Goal: Task Accomplishment & Management: Manage account settings

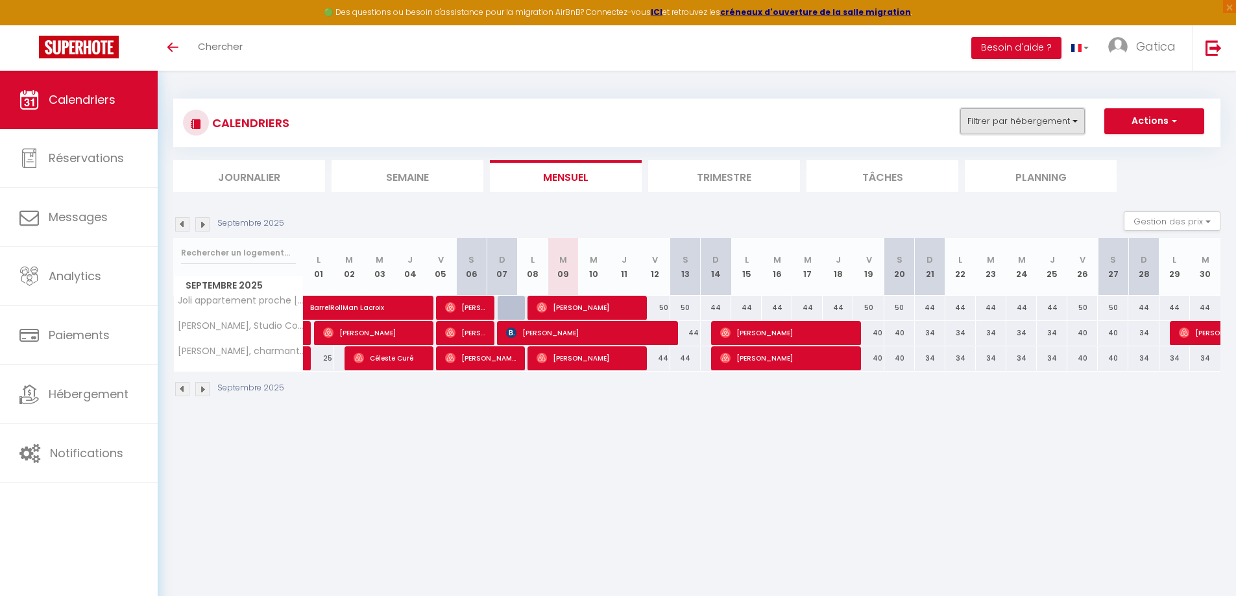
click at [1020, 114] on button "Filtrer par hébergement" at bounding box center [1022, 121] width 125 height 26
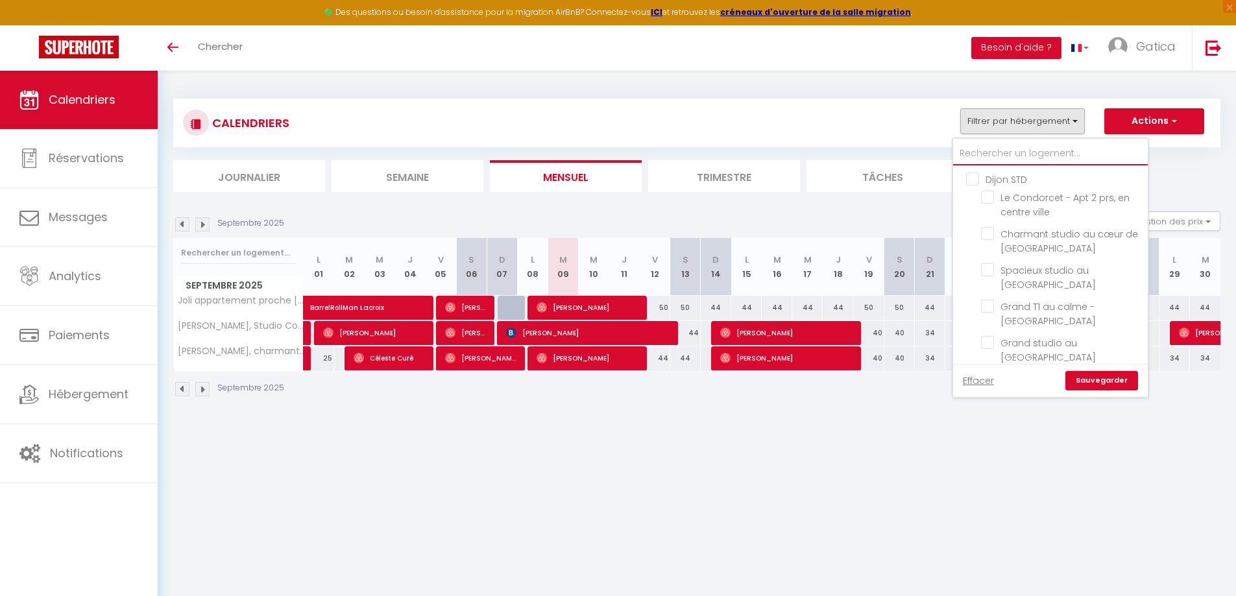
click at [1005, 152] on input "text" at bounding box center [1050, 153] width 195 height 23
type input "f"
checkbox input "false"
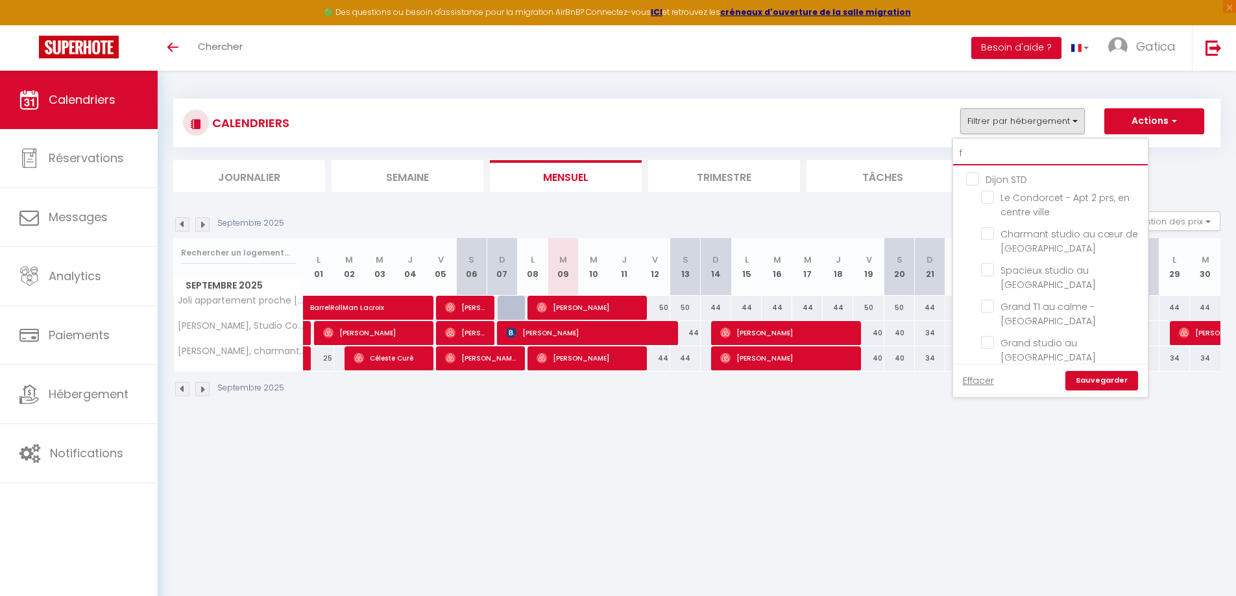
checkbox input "false"
type input "fo"
checkbox input "false"
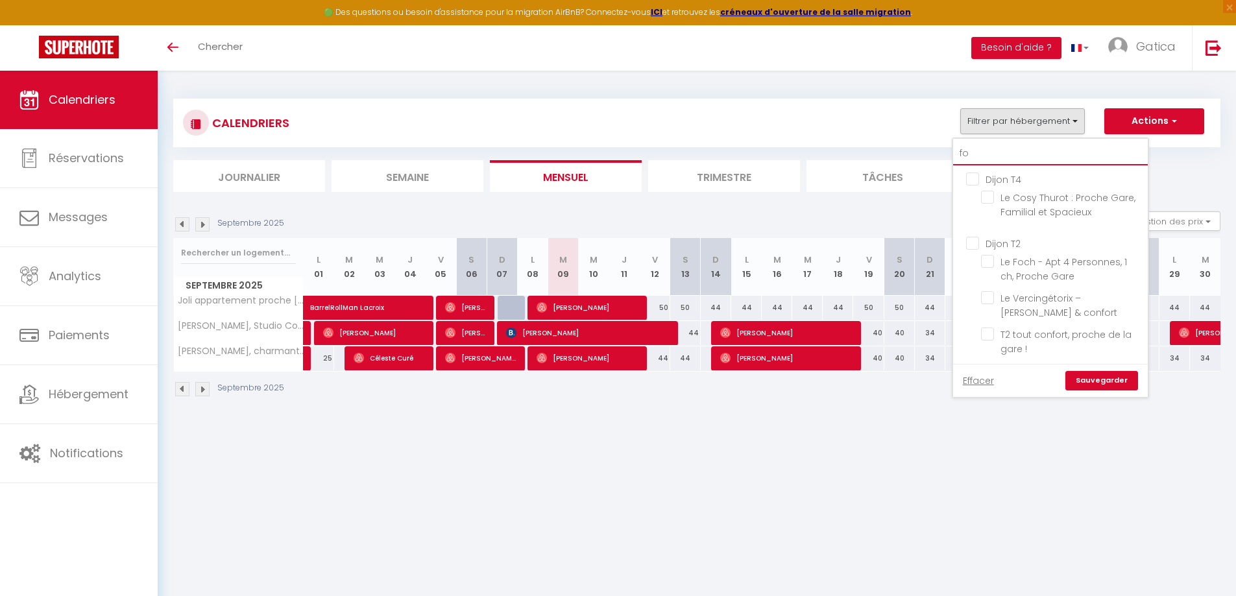
checkbox input "false"
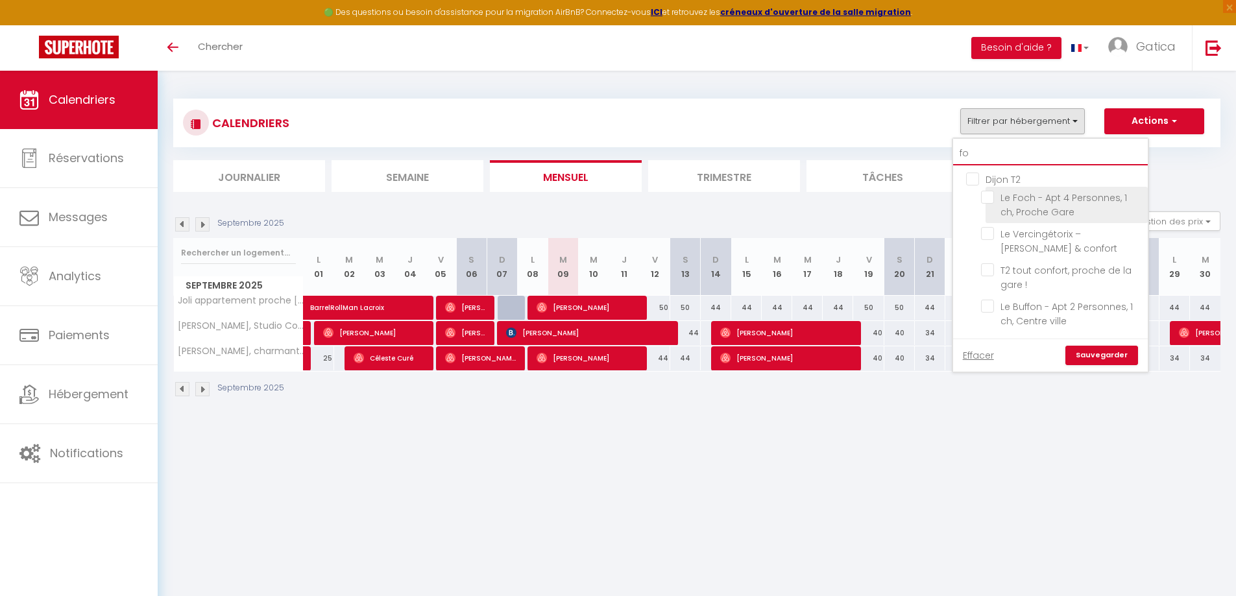
type input "fo"
click at [989, 201] on input "Le Foch - Apt 4 Personnes, 1 ch, Proche Gare" at bounding box center [1062, 197] width 162 height 13
checkbox input "true"
checkbox input "false"
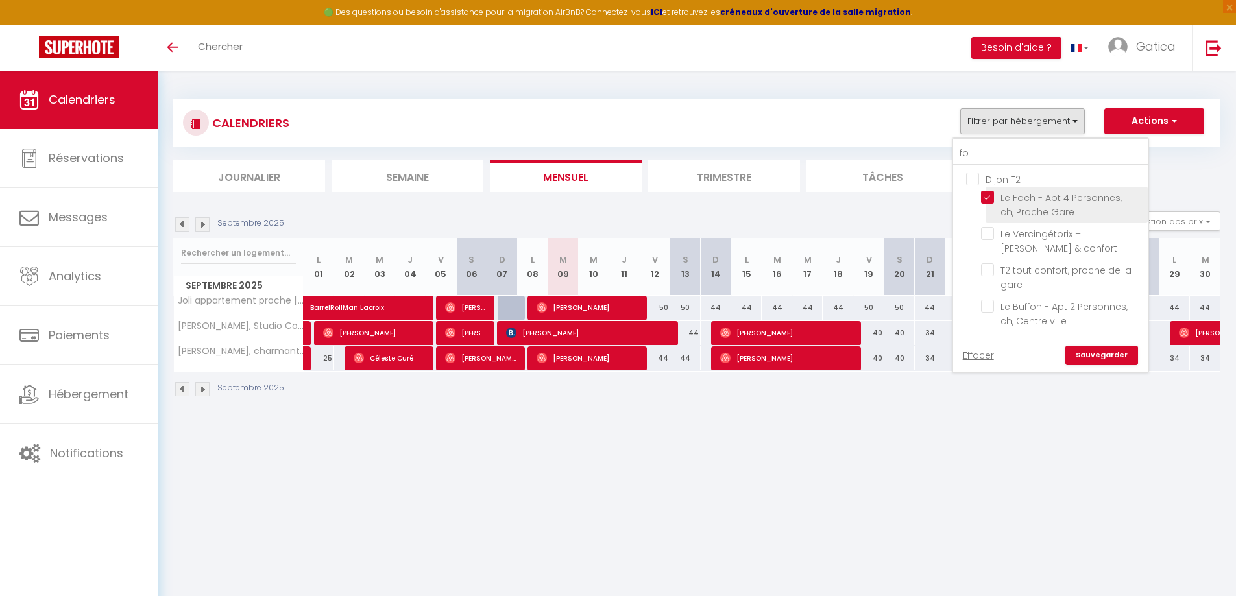
checkbox input "false"
click at [1092, 356] on link "Sauvegarder" at bounding box center [1101, 355] width 73 height 19
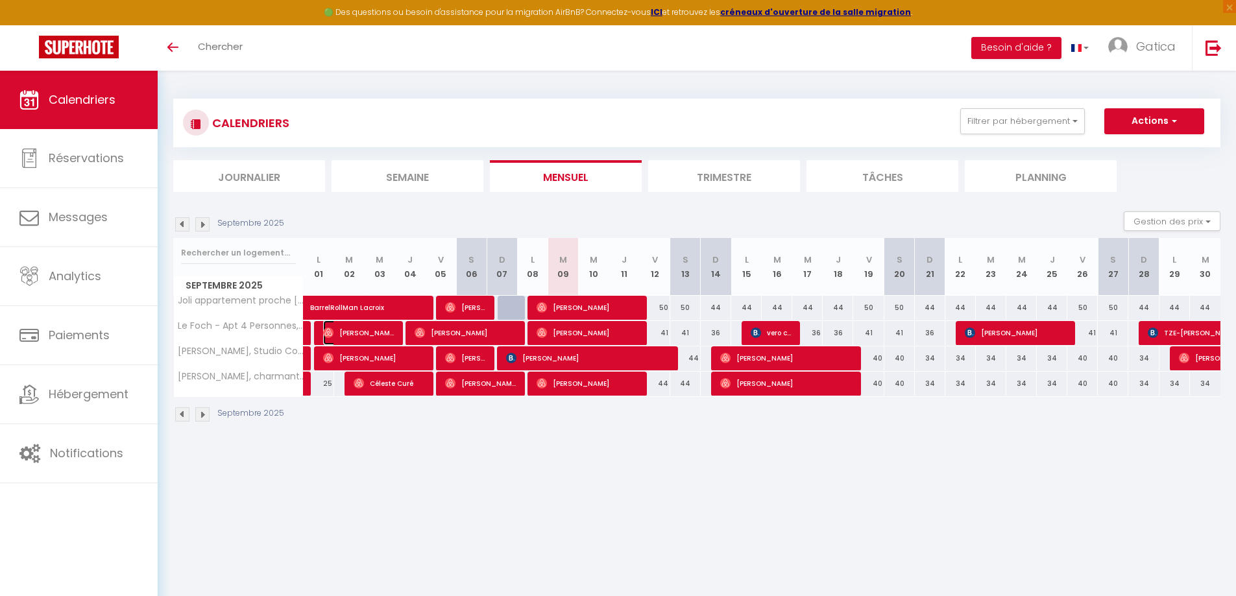
click at [355, 333] on span "[PERSON_NAME]" at bounding box center [358, 332] width 71 height 25
select select "OK"
select select "0"
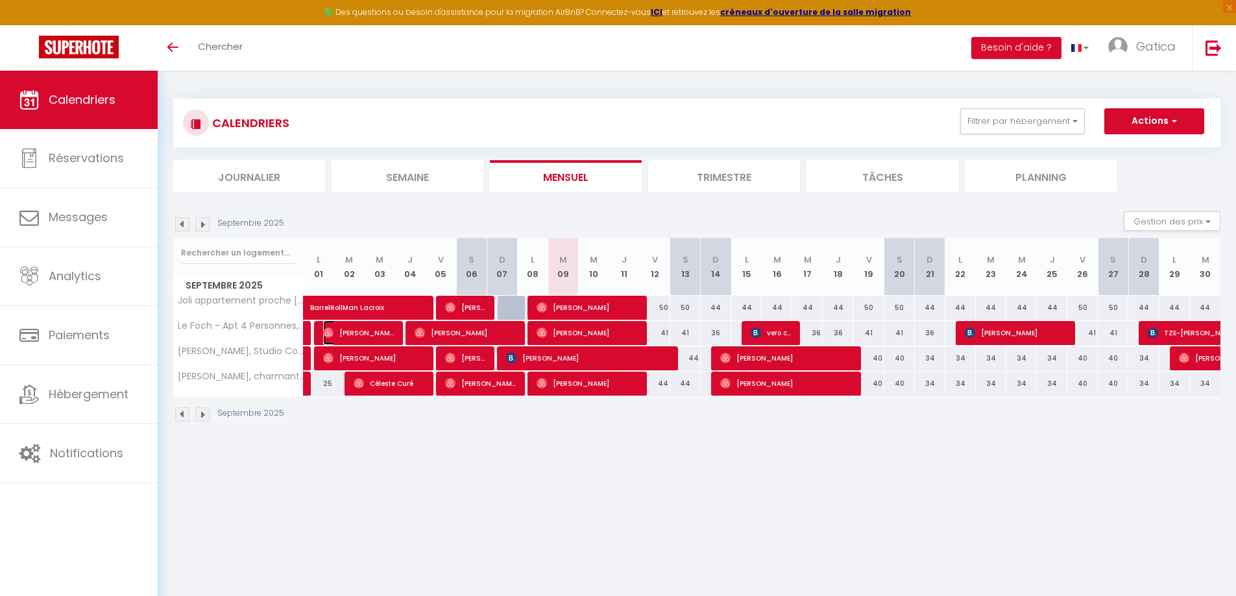
select select "1"
select select
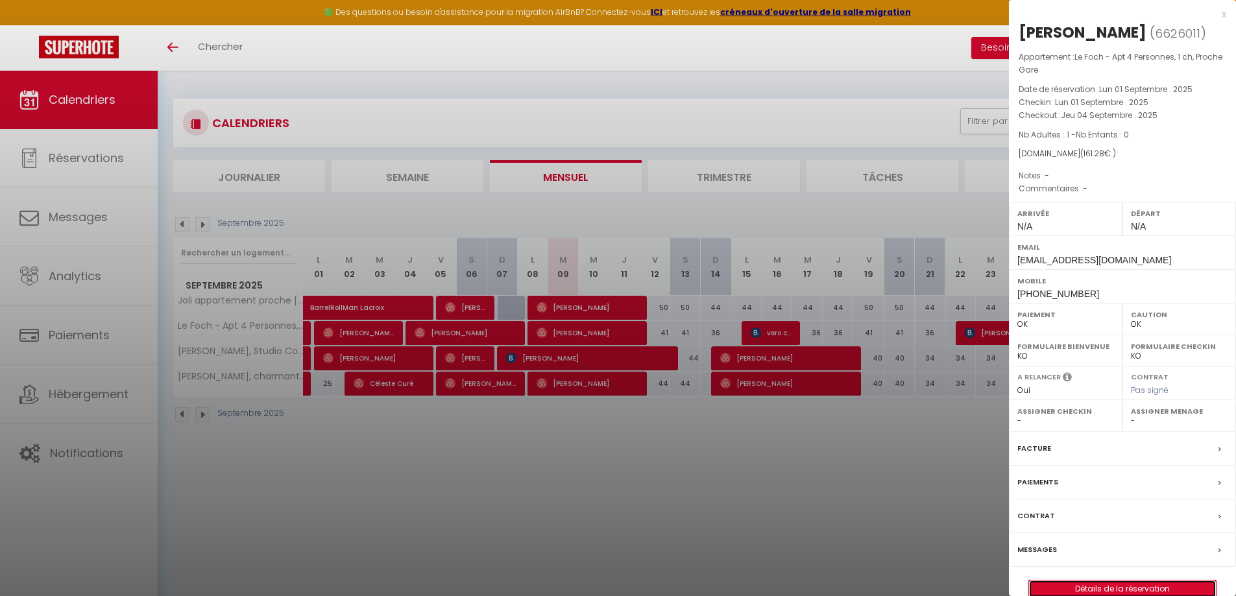
click at [1105, 589] on link "Détails de la réservation" at bounding box center [1122, 589] width 187 height 17
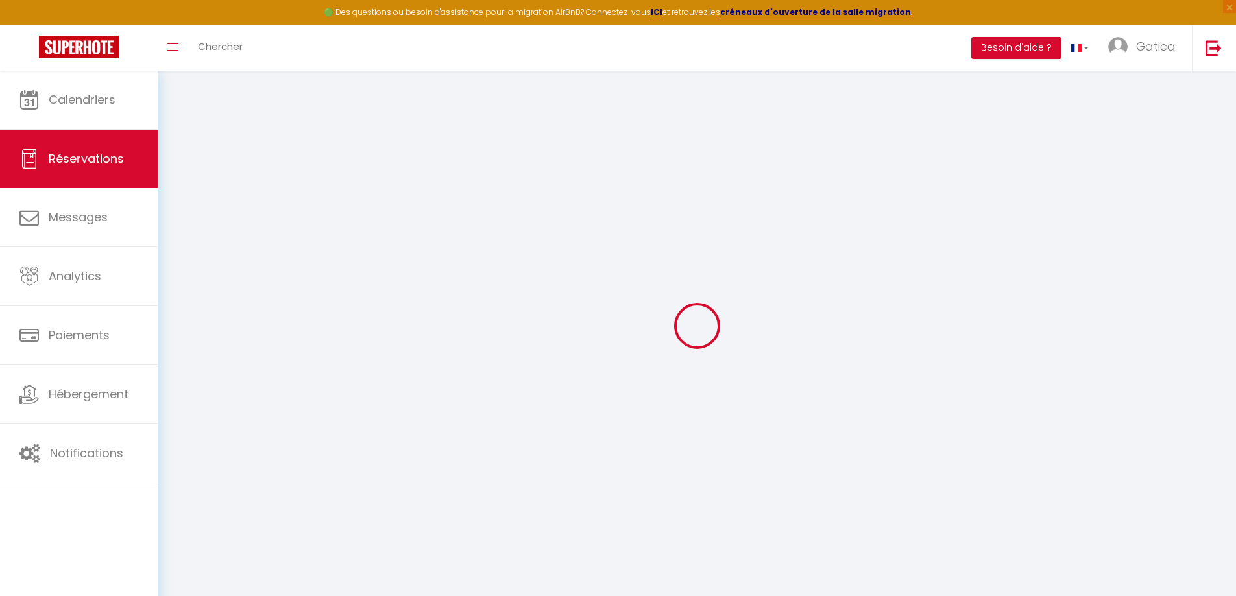
type input "[PERSON_NAME]"
type input "Lombardini"
type input "[EMAIL_ADDRESS][DOMAIN_NAME]"
type input "[PHONE_NUMBER]"
select select
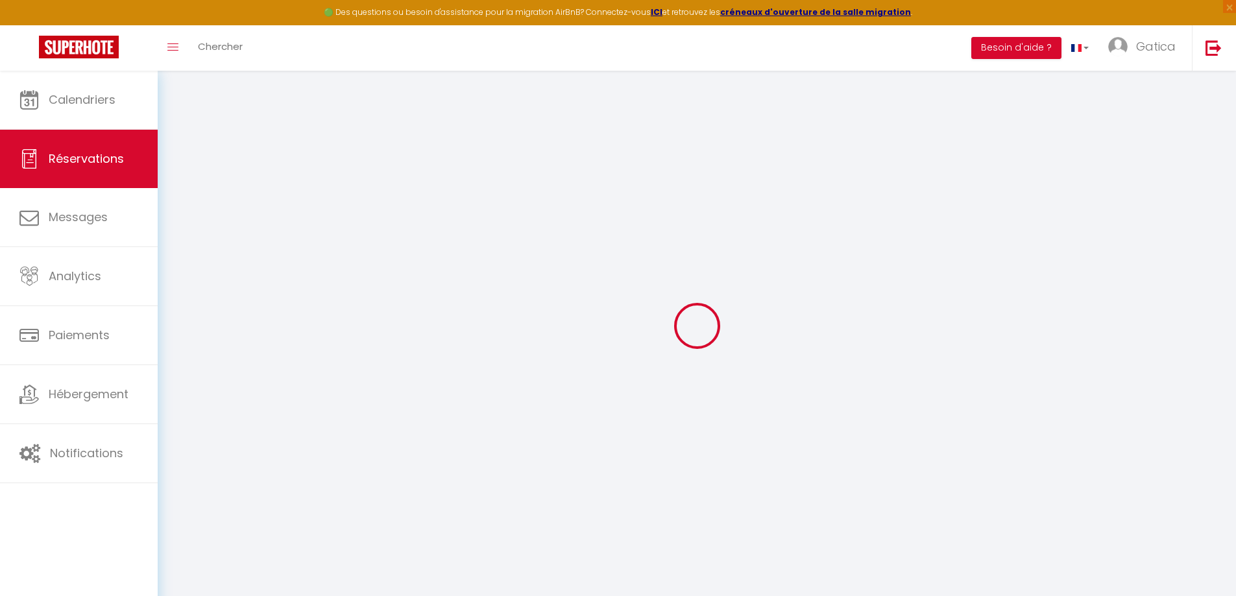
type input "5.62"
select select "59039"
select select "1"
select select
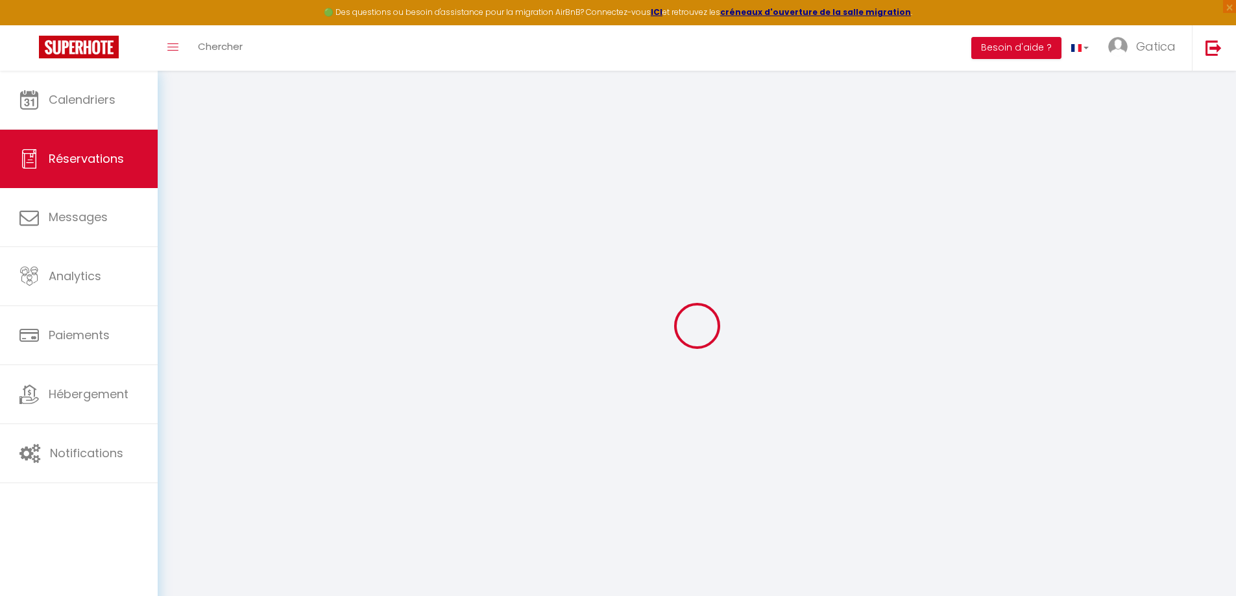
type input "1"
select select "12"
select select
type input "96"
checkbox input "false"
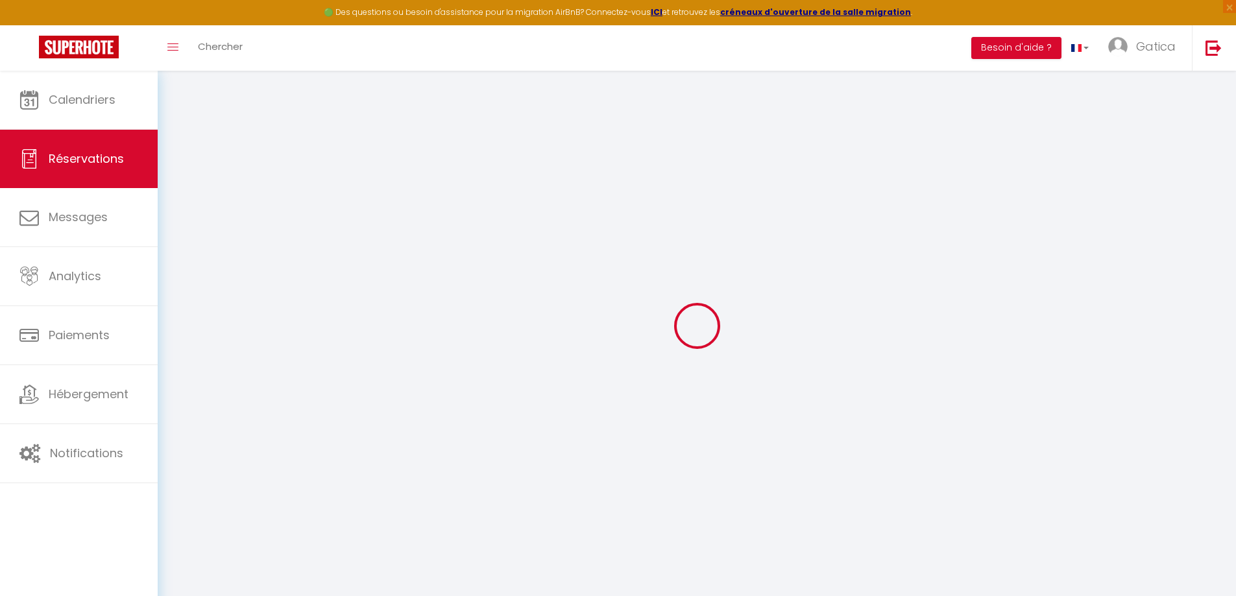
type input "0"
select select "1"
type input "0"
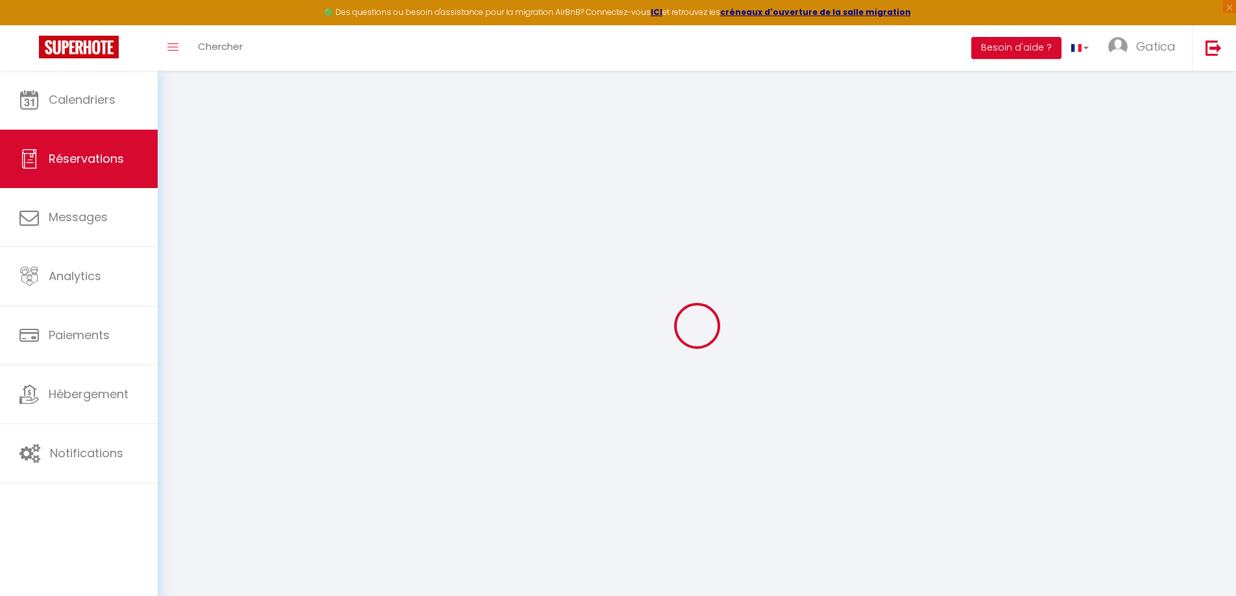
select select
select select "15"
checkbox input "false"
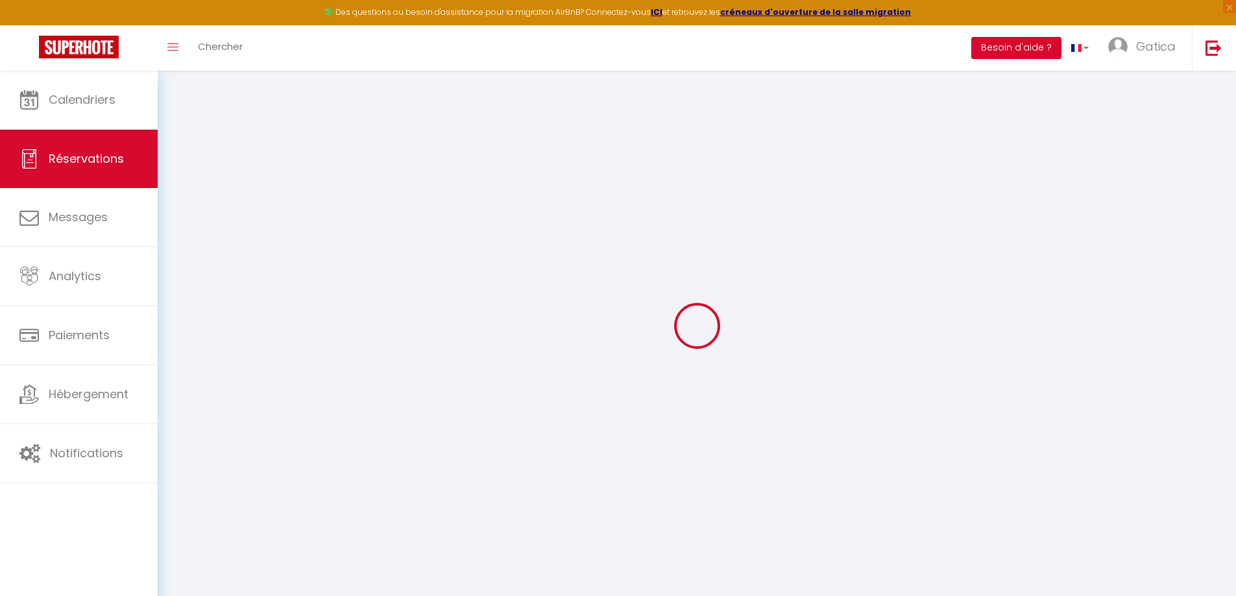
select select
checkbox input "false"
select select
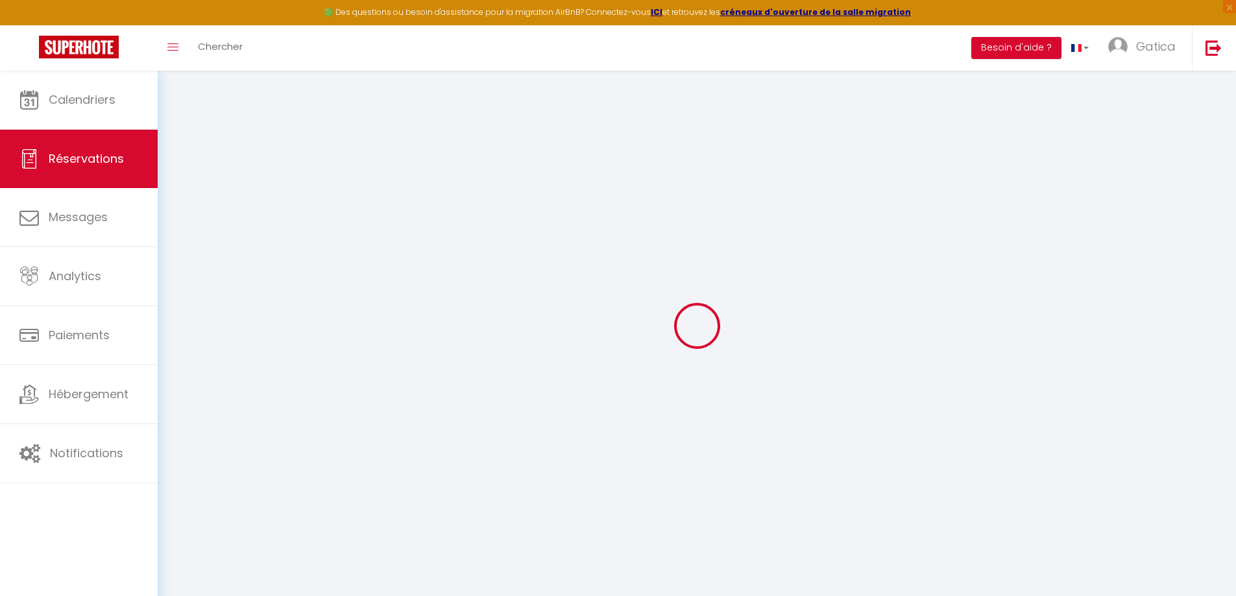
select select
checkbox input "false"
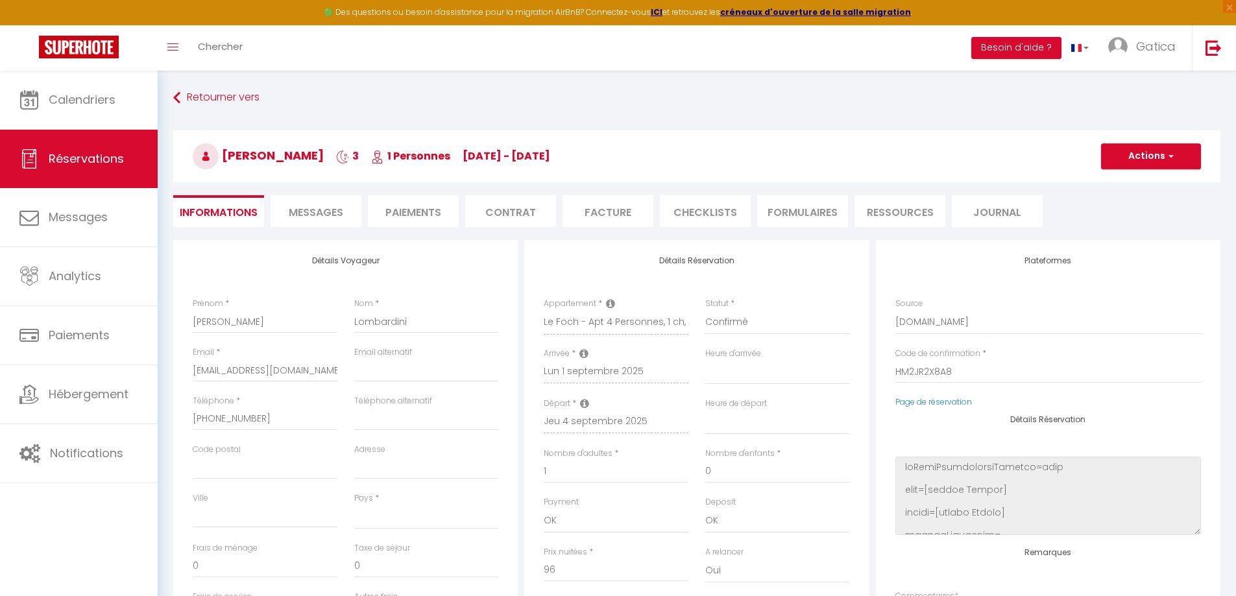
select select
type input "60"
type input "5.28"
select select
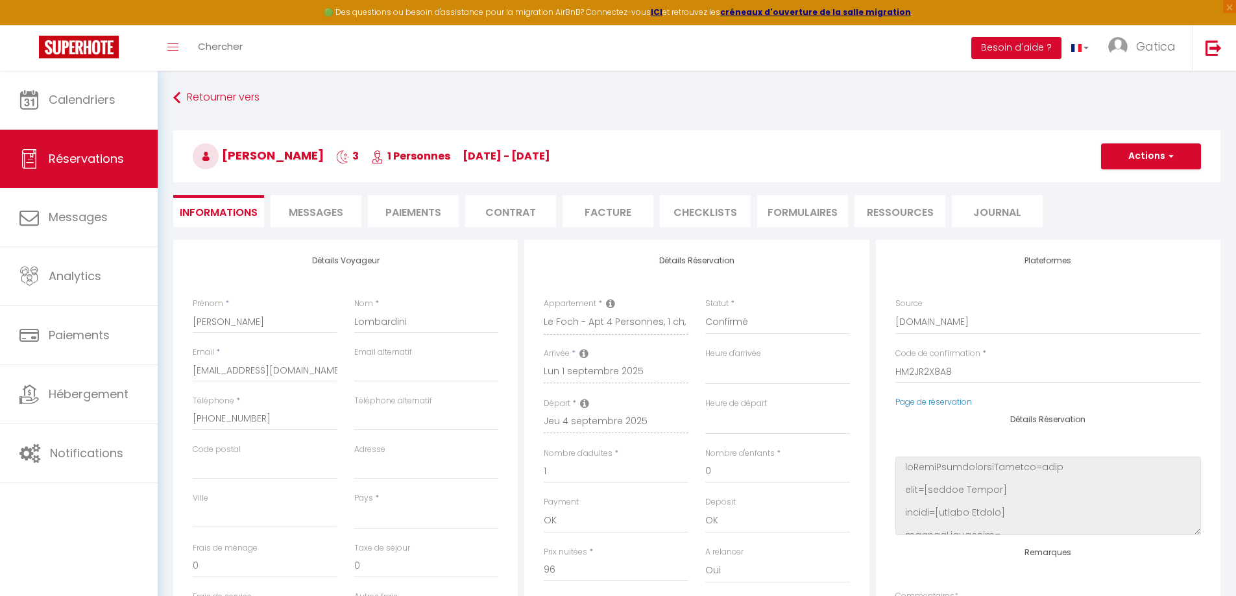
checkbox input "false"
select select
click at [304, 211] on span "Messages" at bounding box center [316, 212] width 54 height 15
select select
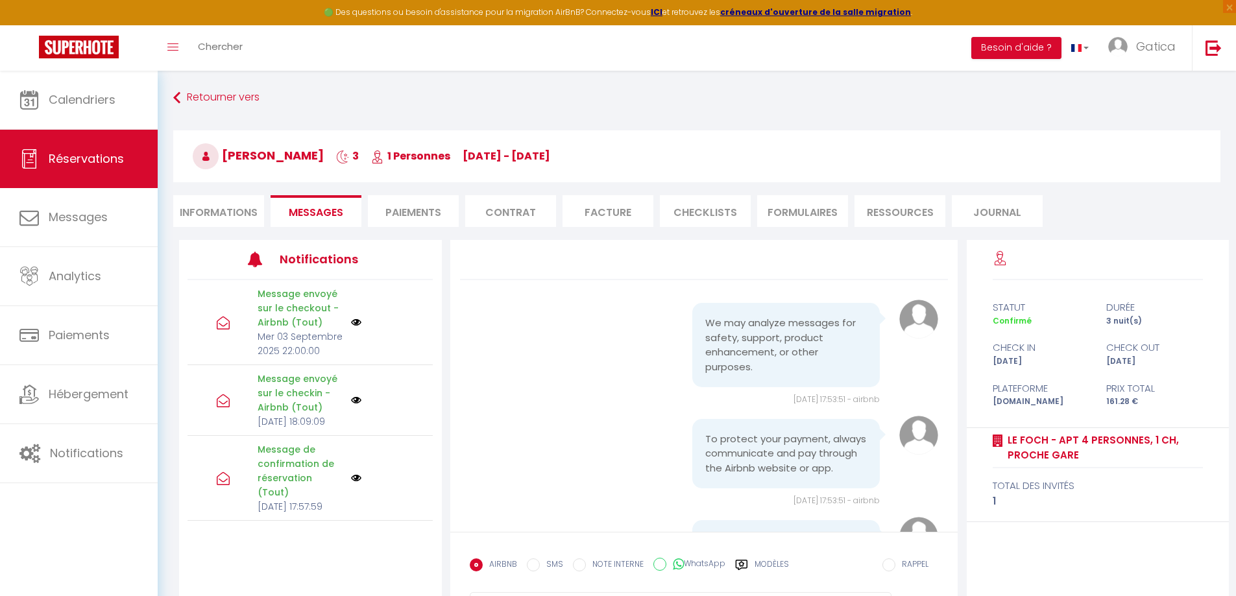
select select
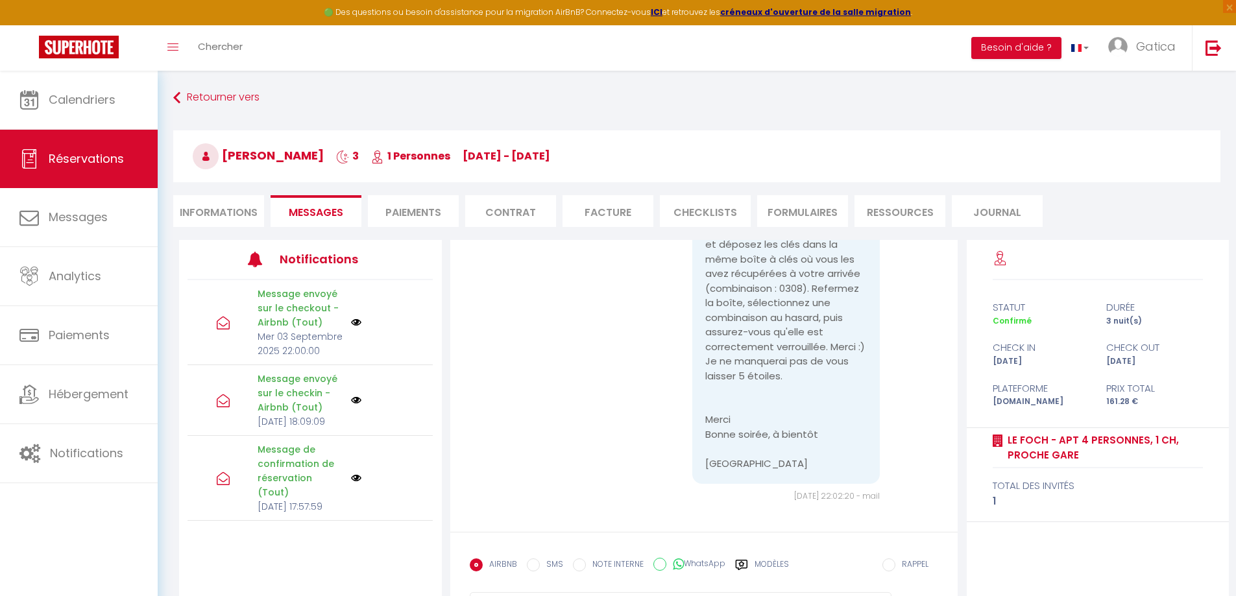
select select
click at [221, 210] on li "Informations" at bounding box center [218, 211] width 91 height 32
select select
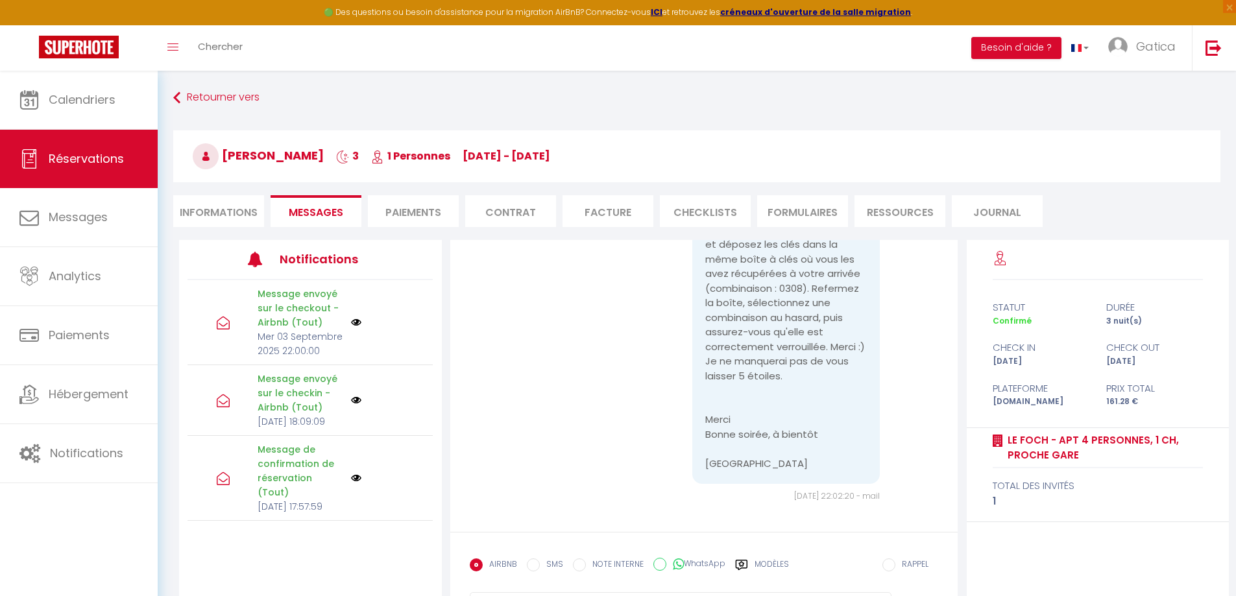
select select
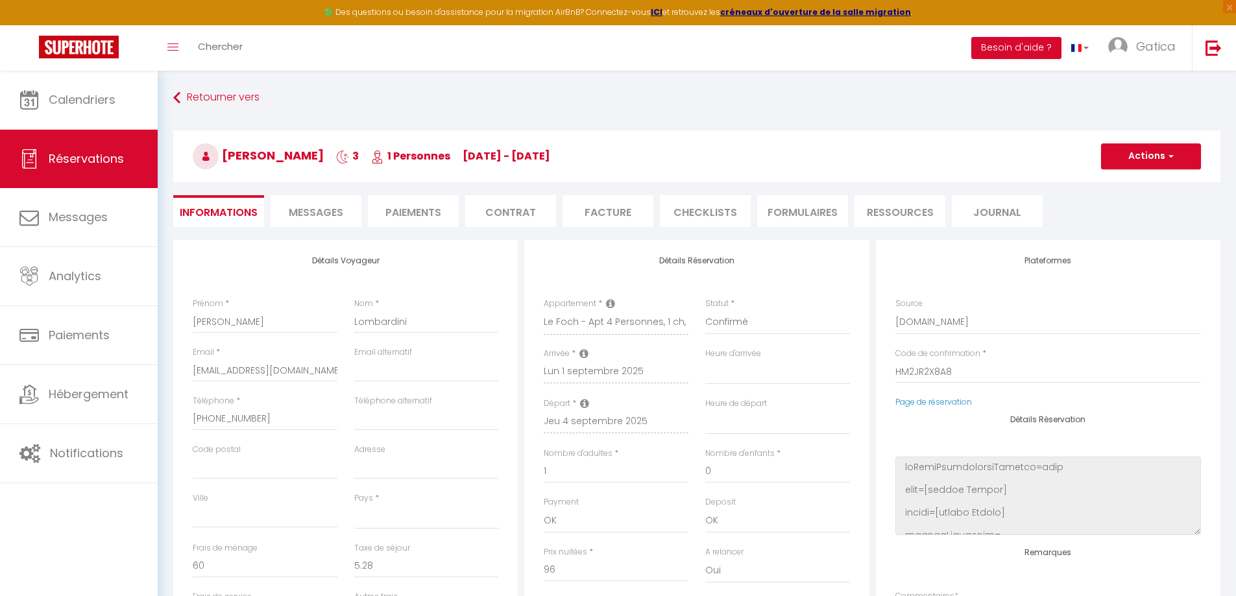
select select
checkbox input "false"
select select
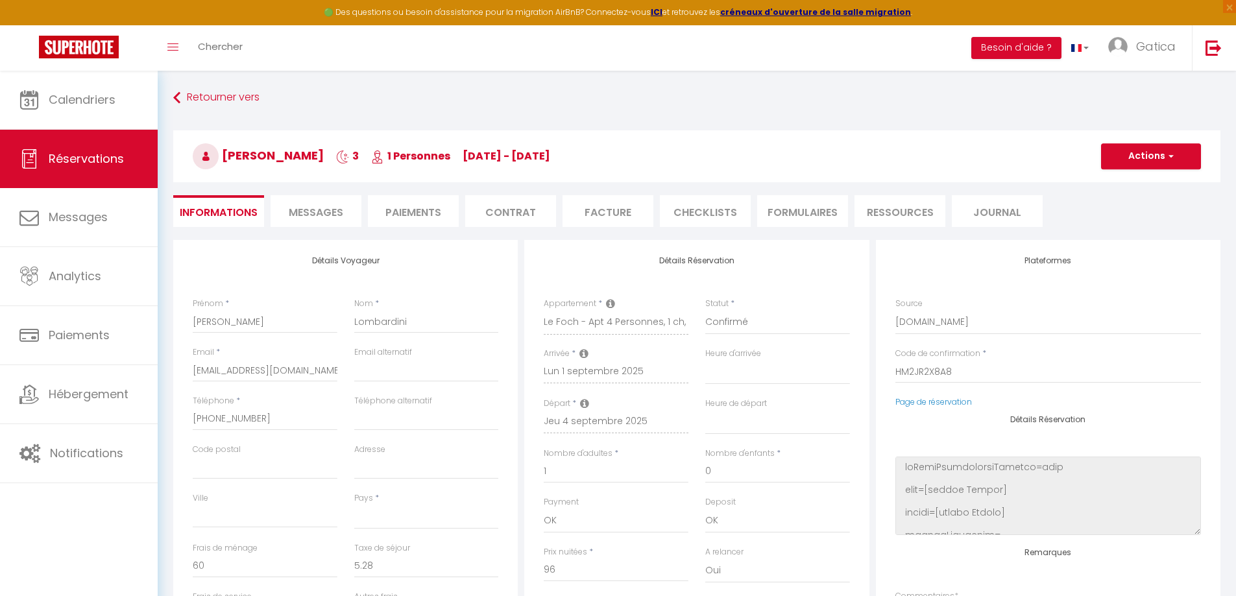
select select
checkbox input "false"
select select
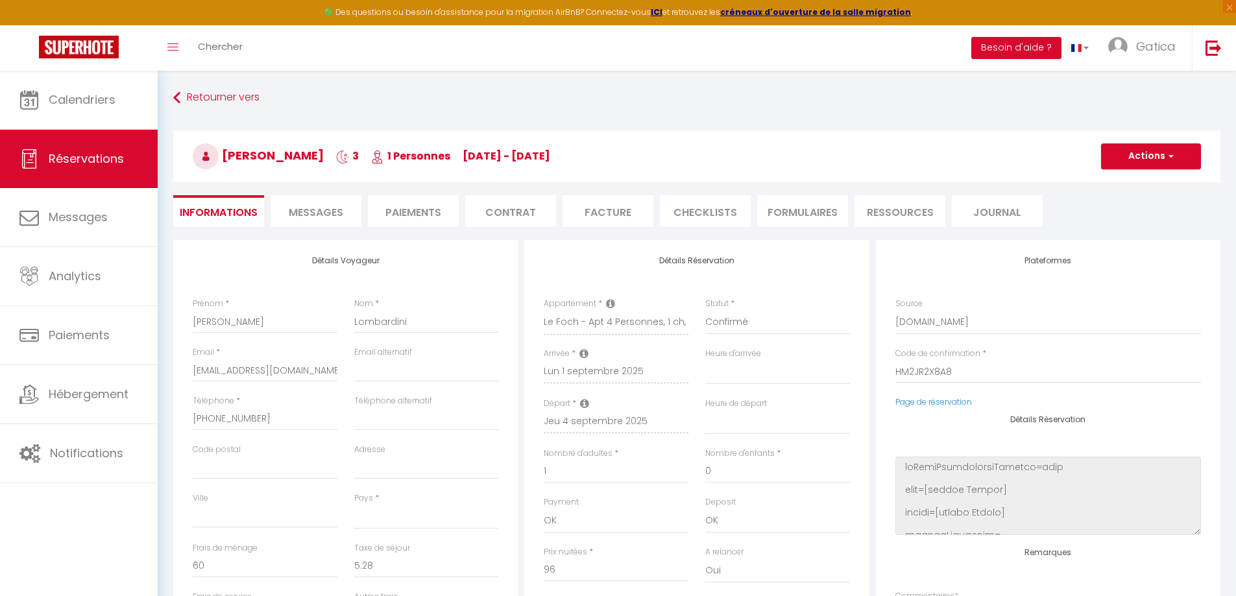
select select
checkbox input "false"
select select
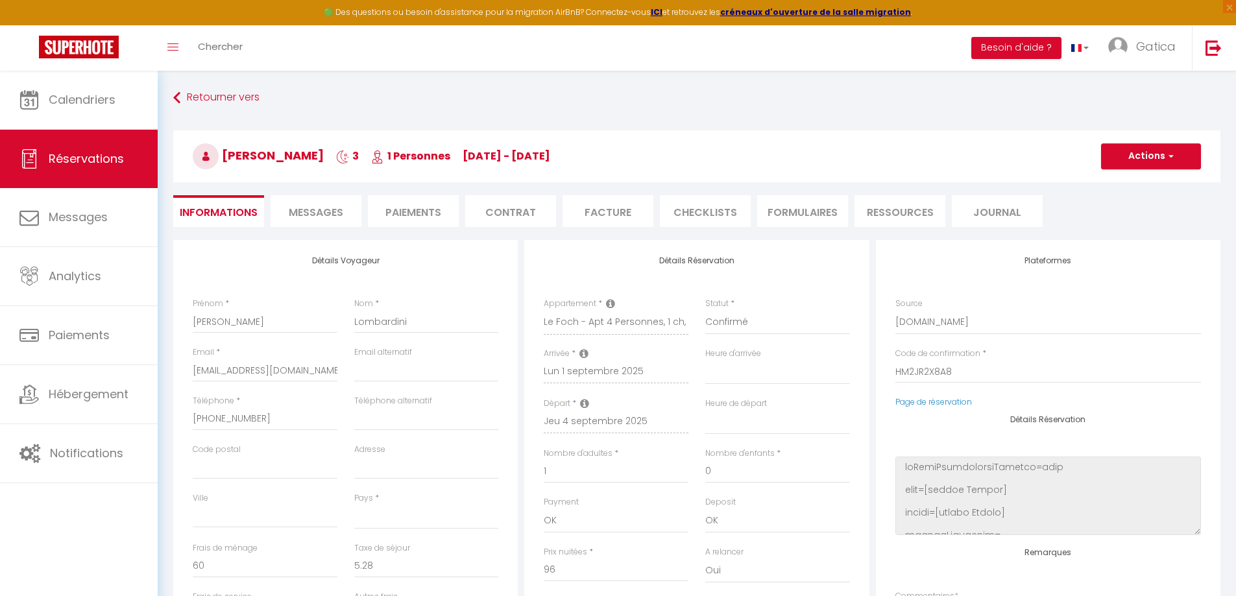
checkbox input "false"
select select
checkbox input "false"
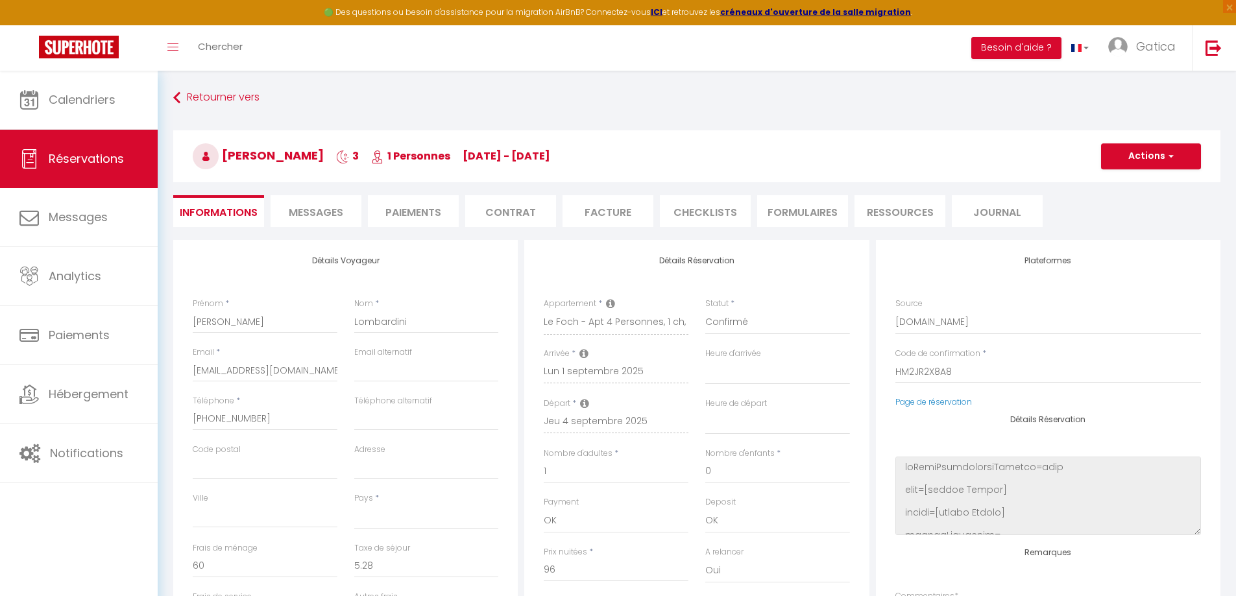
select select
checkbox input "false"
select select
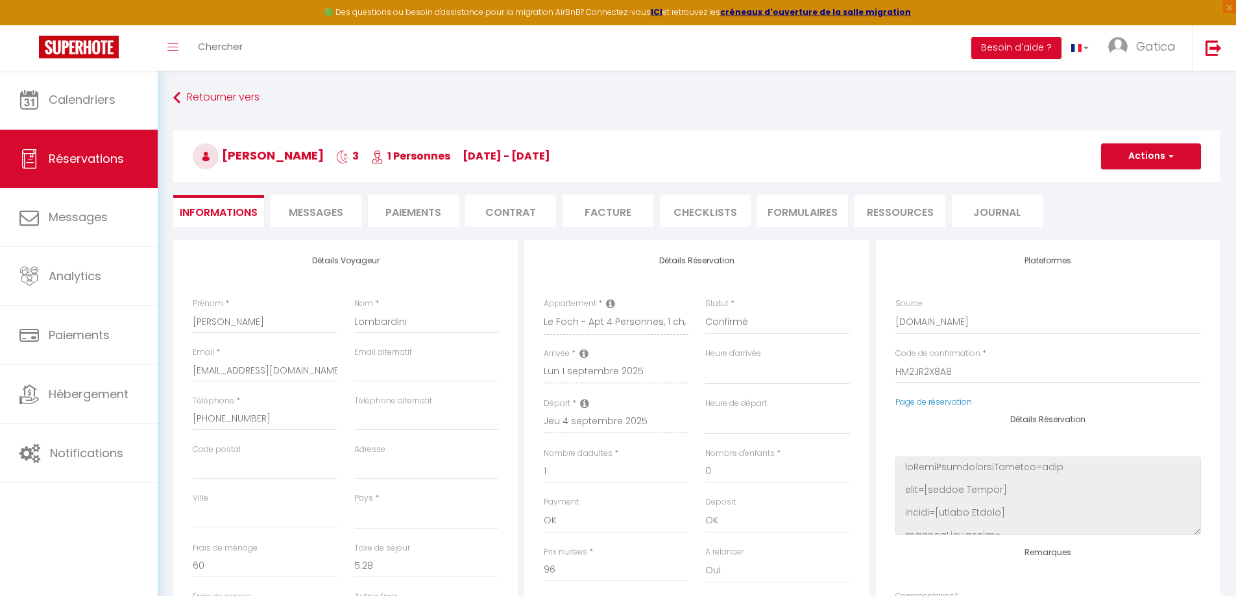
select select
checkbox input "false"
select select
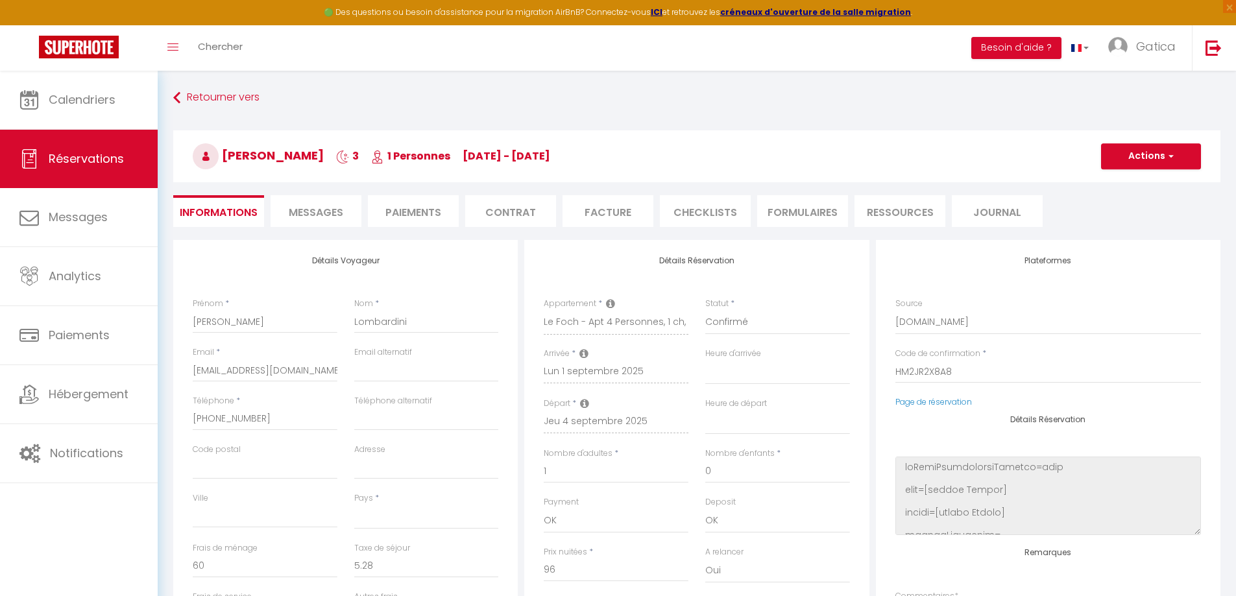
select select
checkbox input "false"
select select
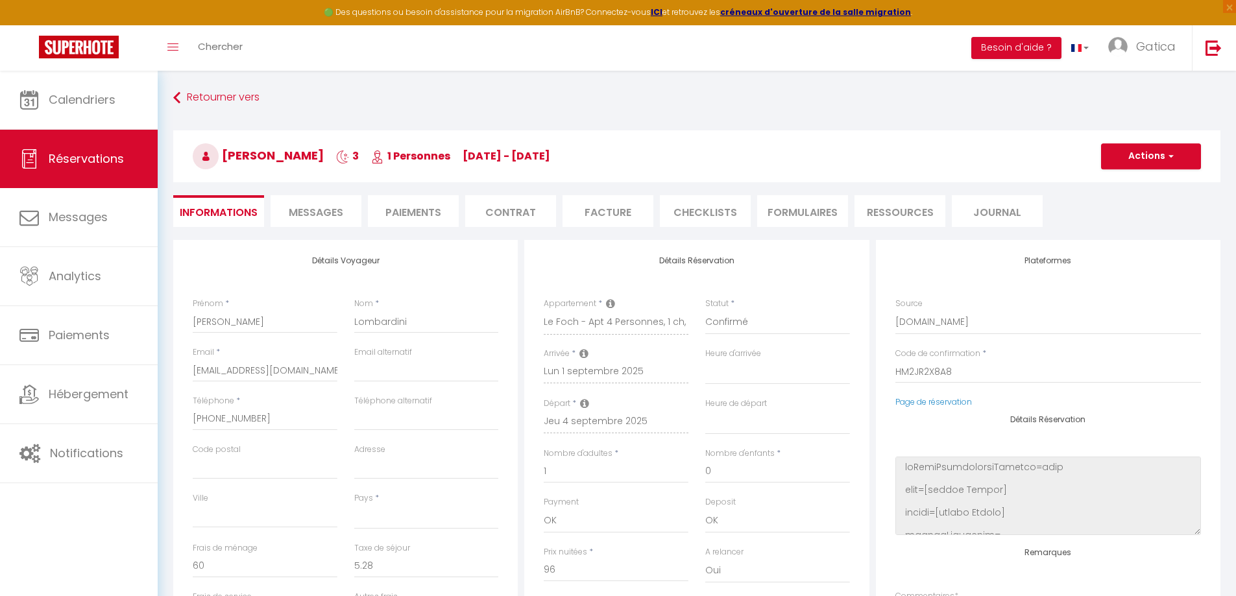
checkbox input "false"
select select
checkbox input "false"
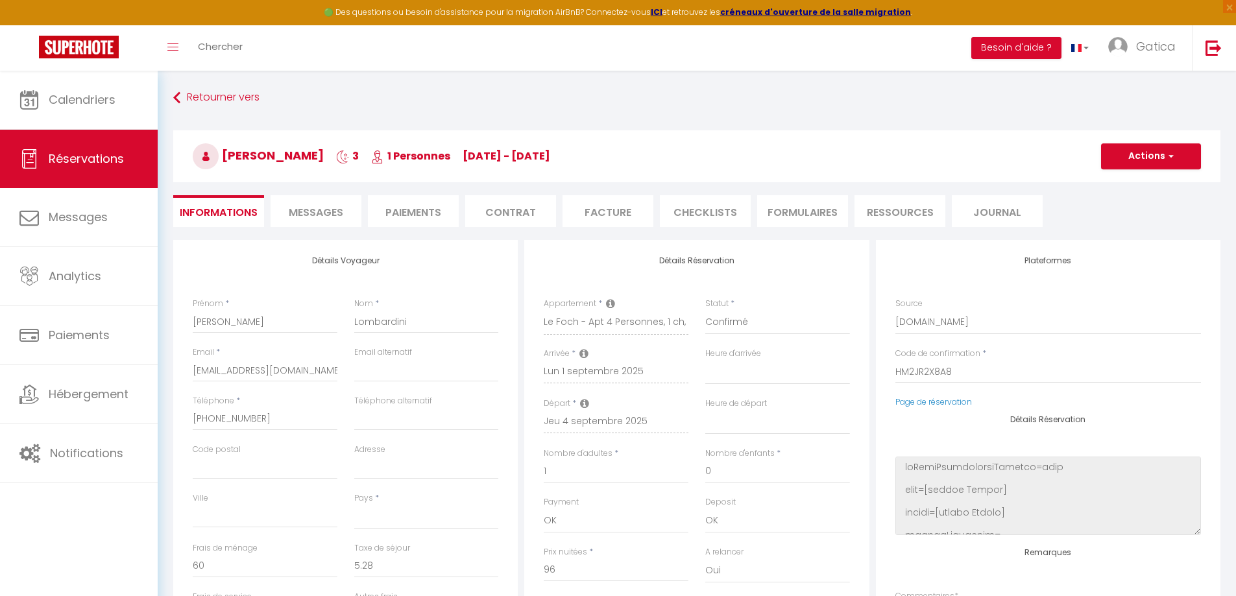
select select
checkbox input "false"
select select
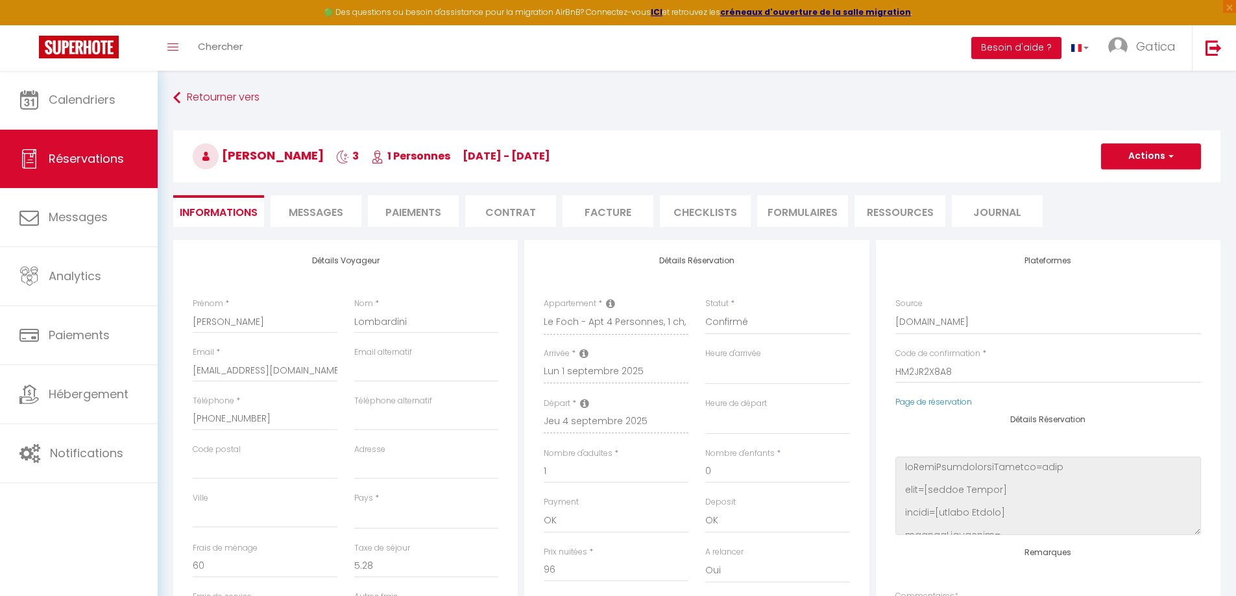
select select
checkbox input "false"
select select
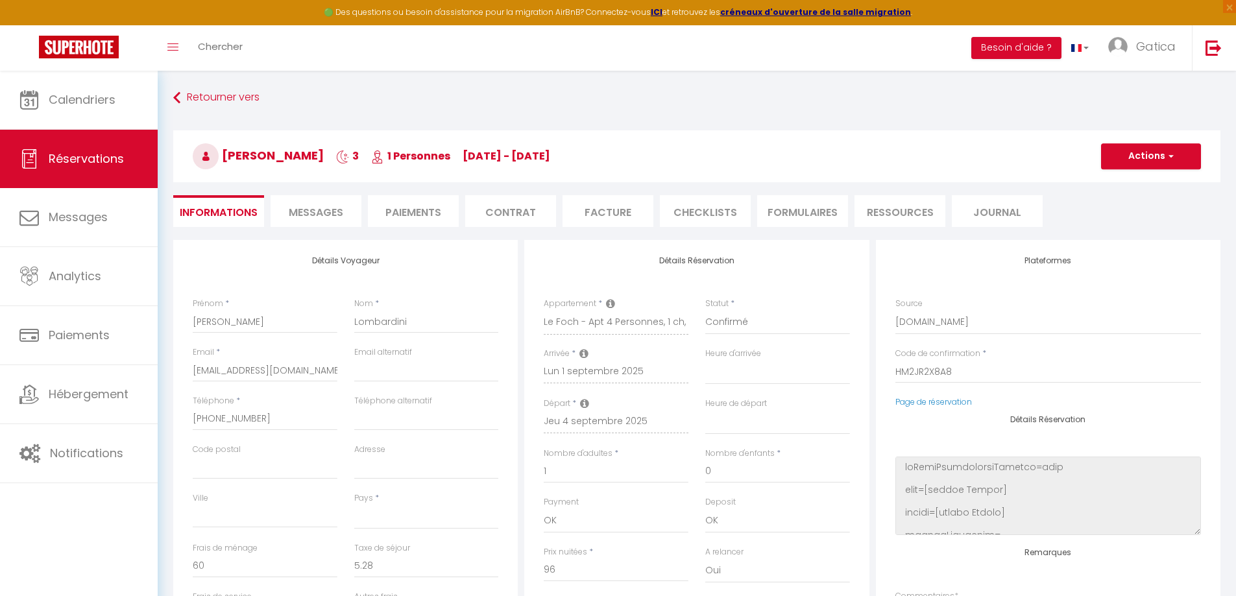
select select
checkbox input "false"
select select
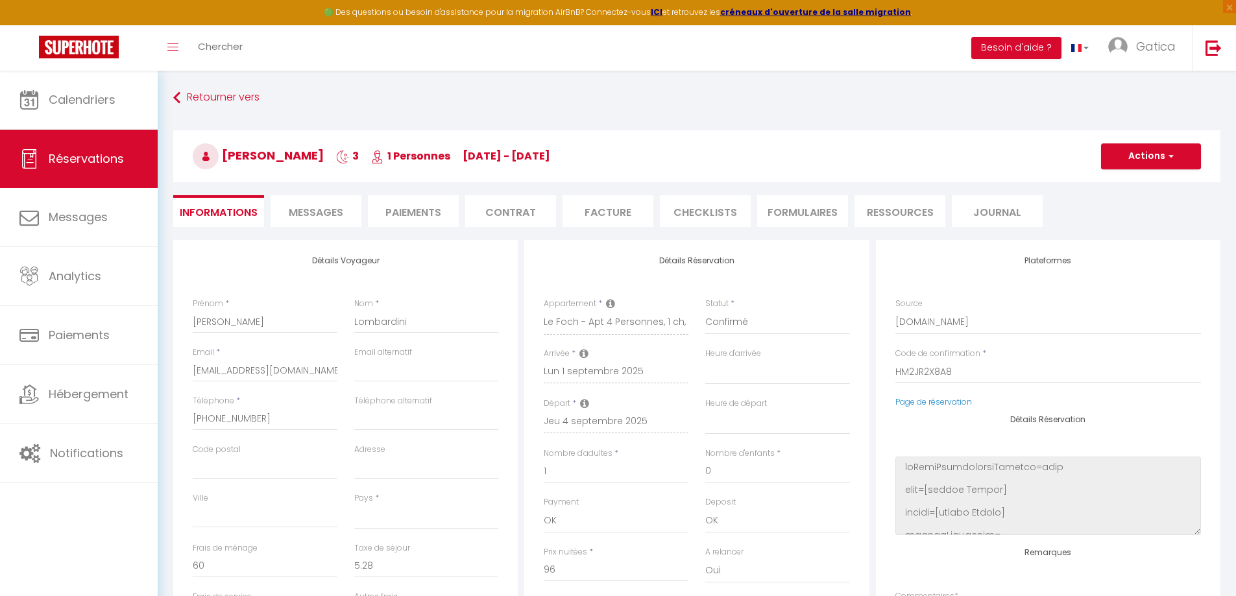
checkbox input "false"
select select
checkbox input "false"
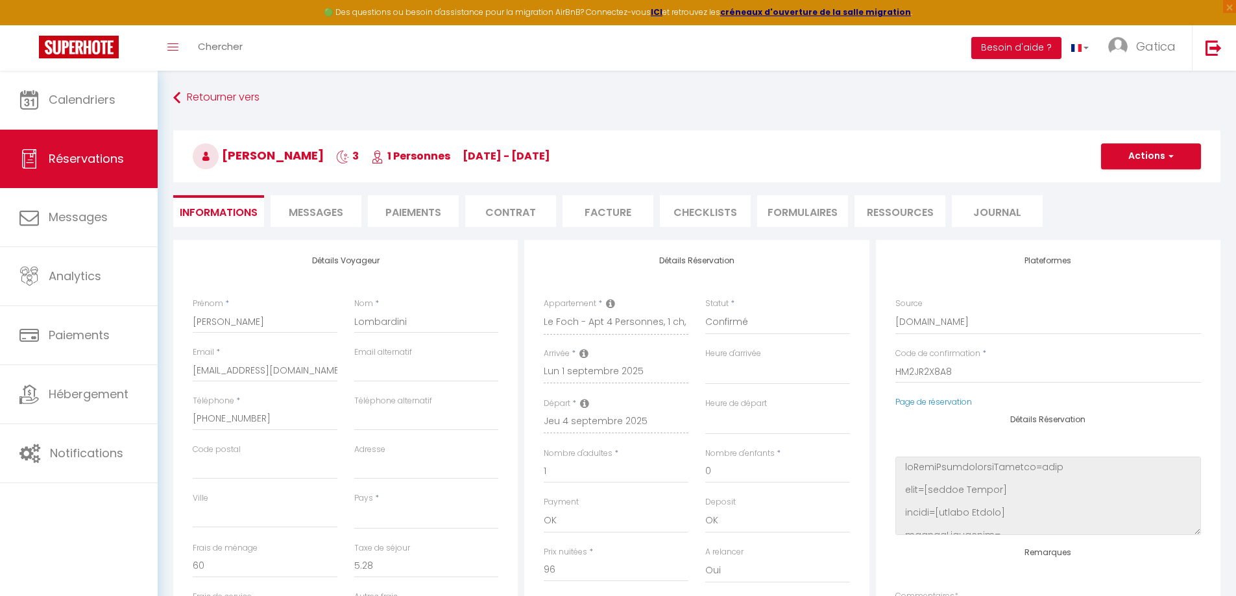
select select
checkbox input "false"
select select
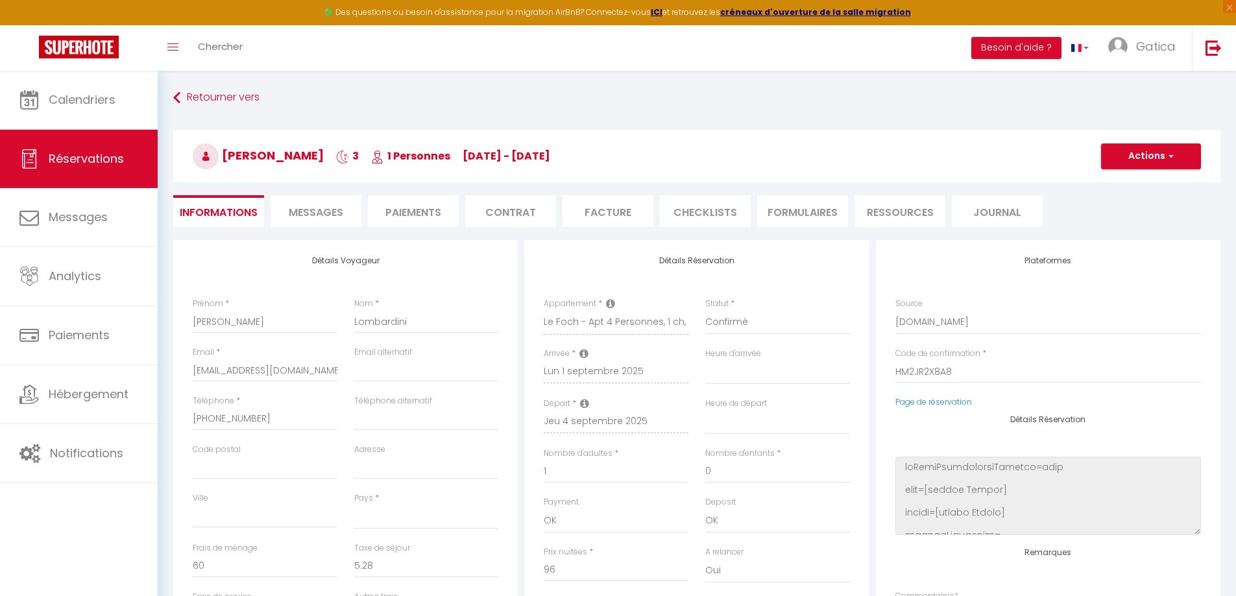
select select
checkbox input "false"
select select
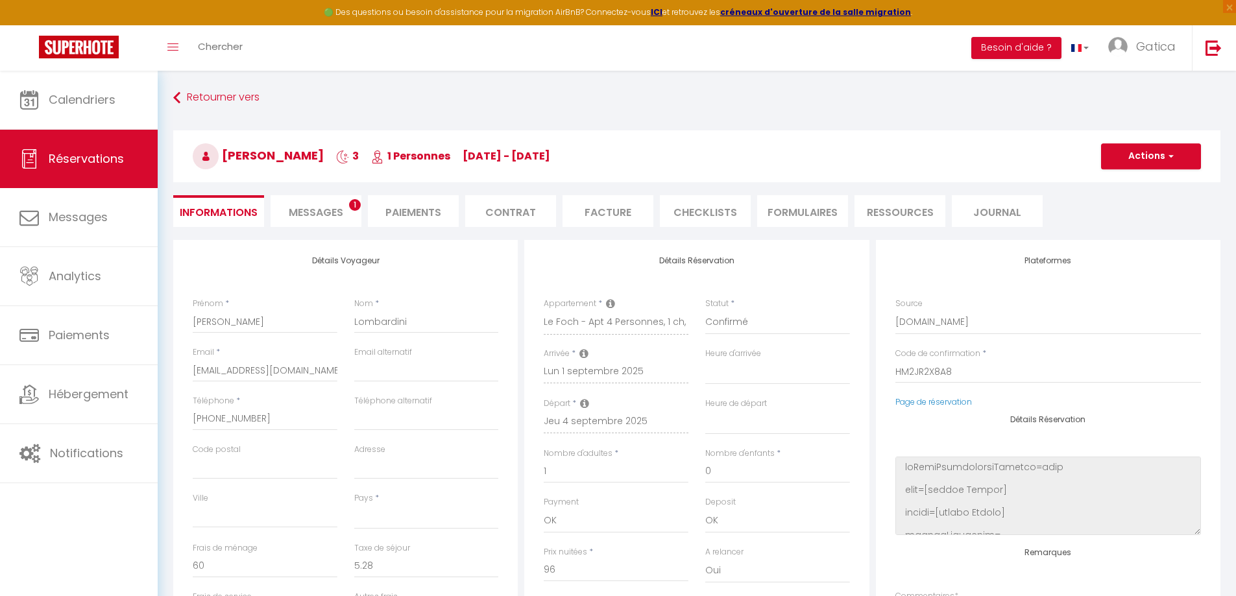
select select
checkbox input "false"
select select
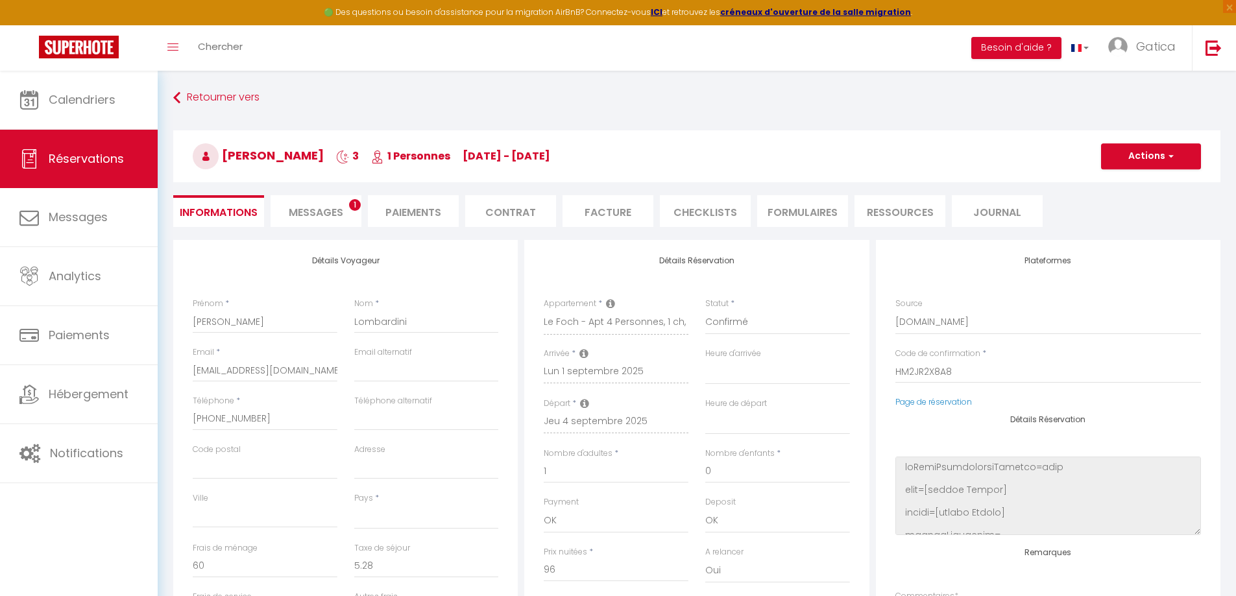
checkbox input "false"
select select
checkbox input "false"
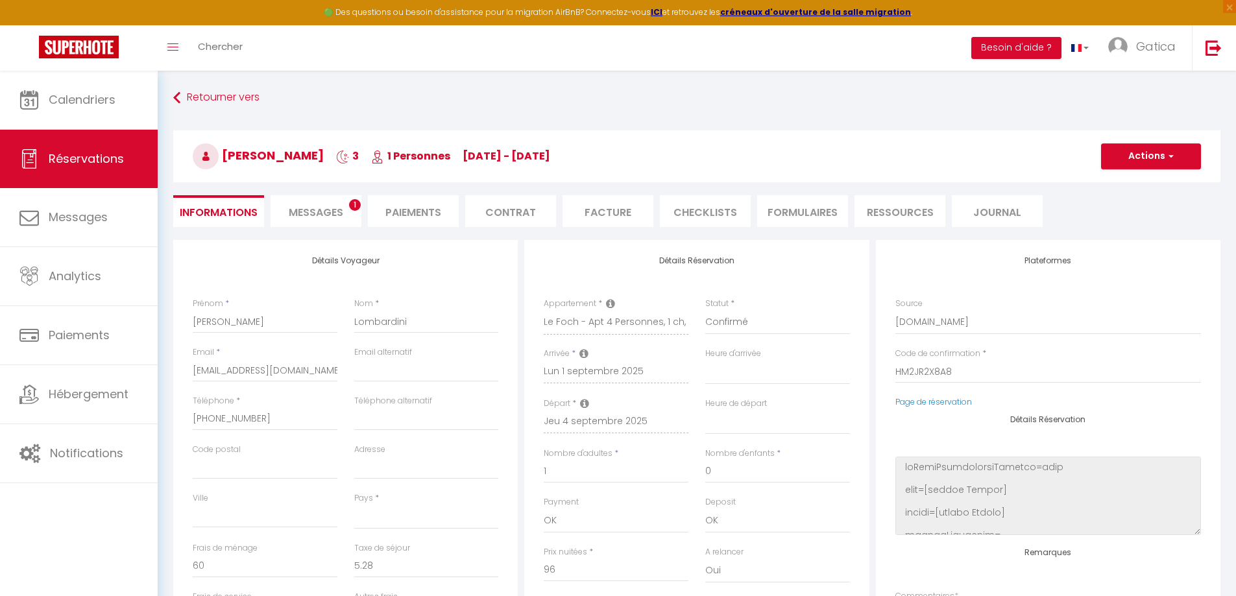
select select
checkbox input "false"
select select
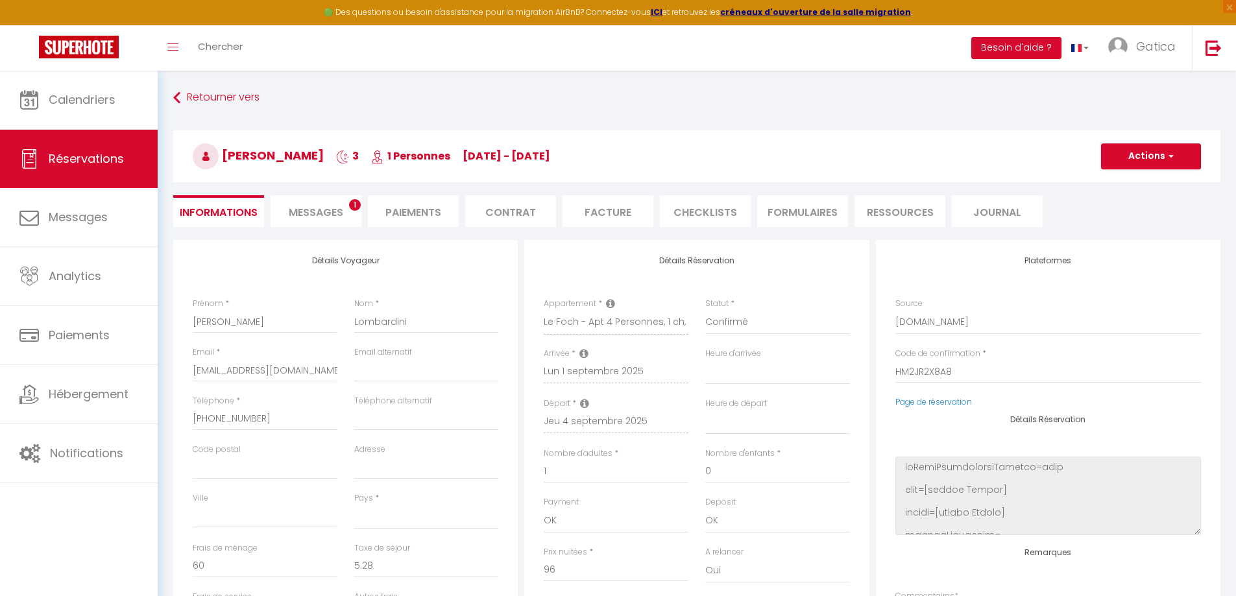
select select
checkbox input "false"
select select
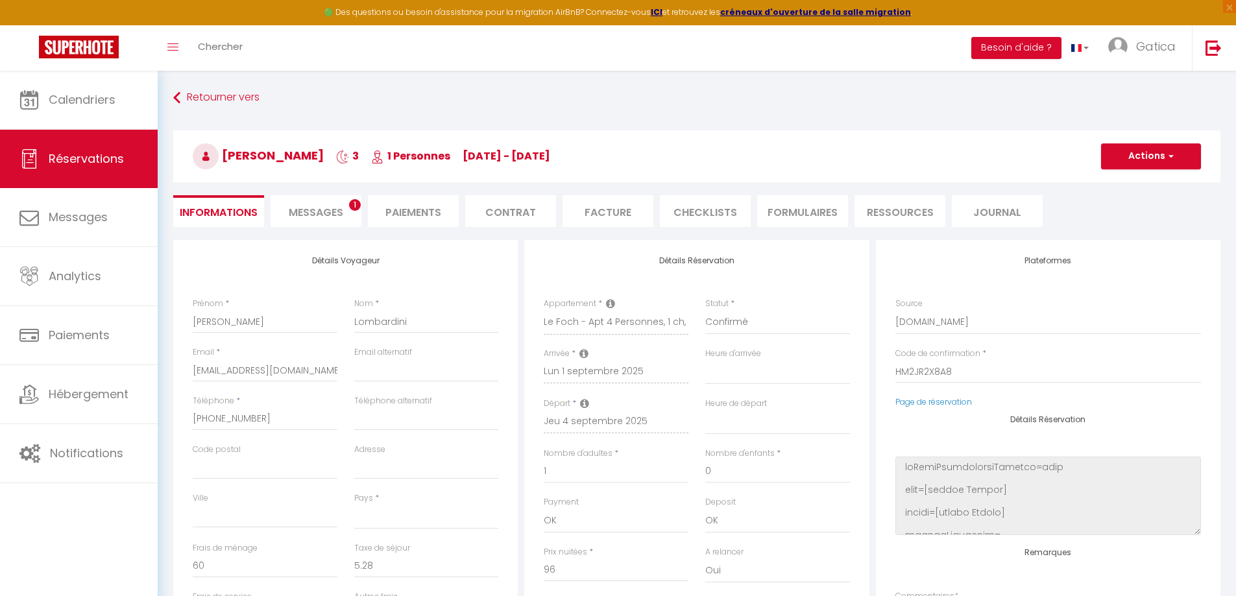
select select
checkbox input "false"
select select
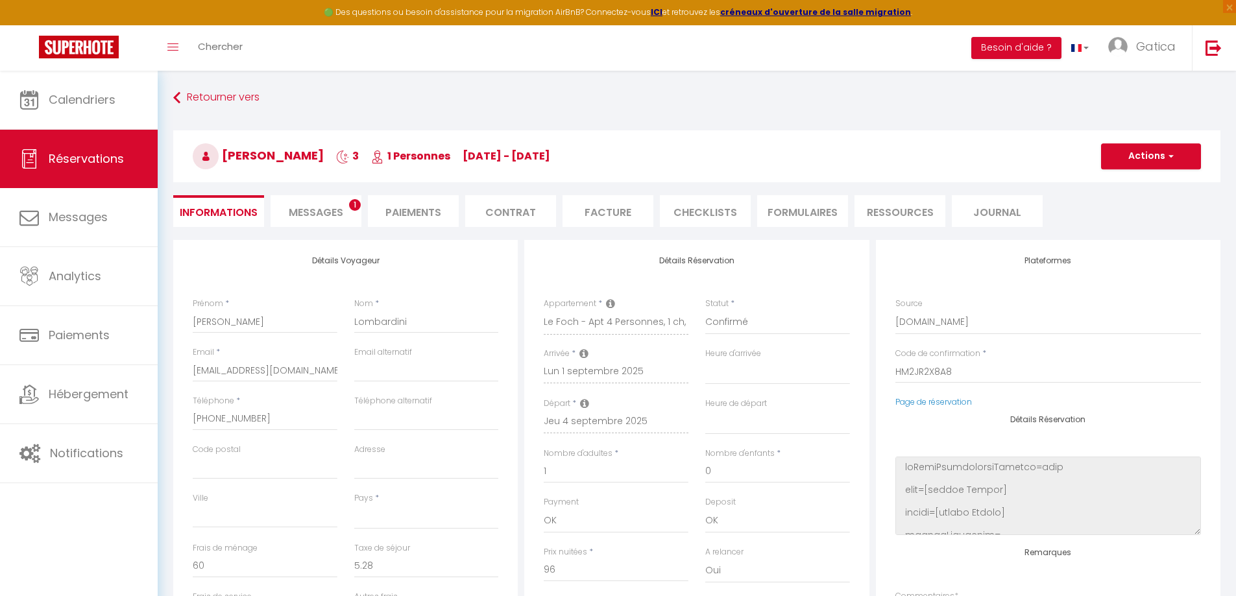
checkbox input "false"
select select
checkbox input "false"
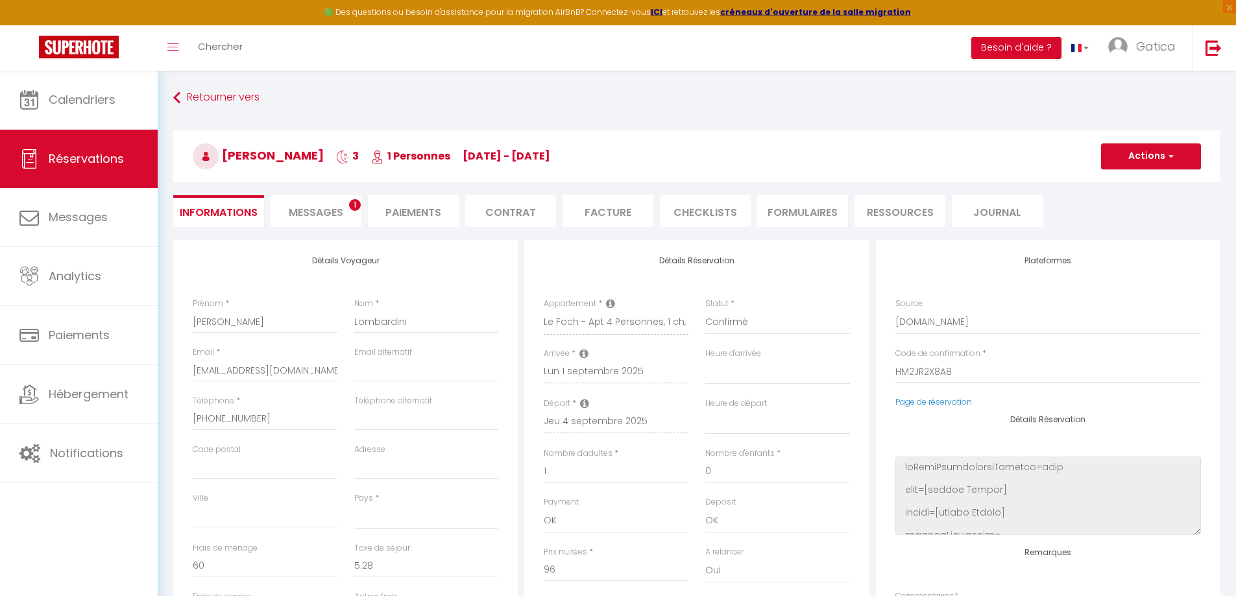
select select
checkbox input "false"
select select
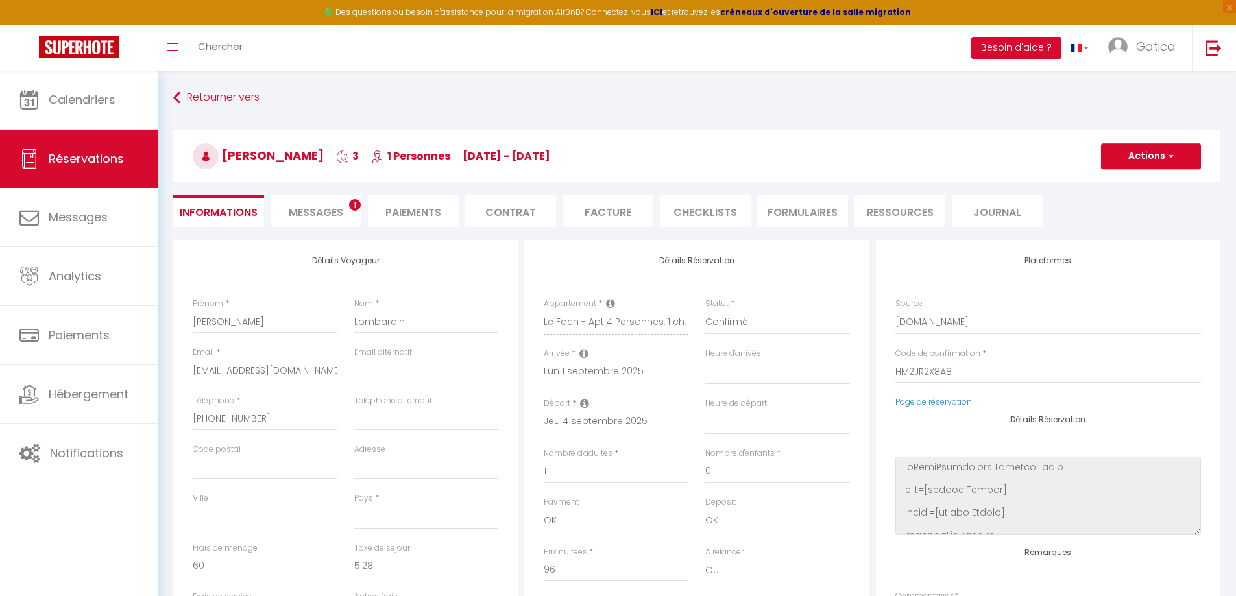
select select
checkbox input "false"
select select
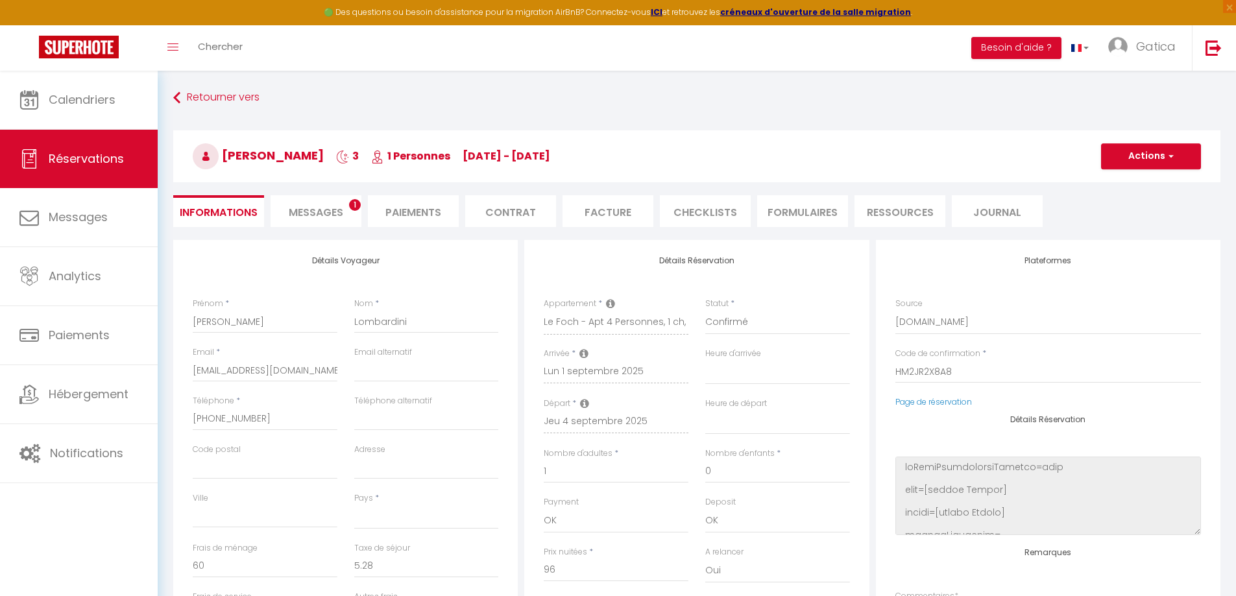
select select
checkbox input "false"
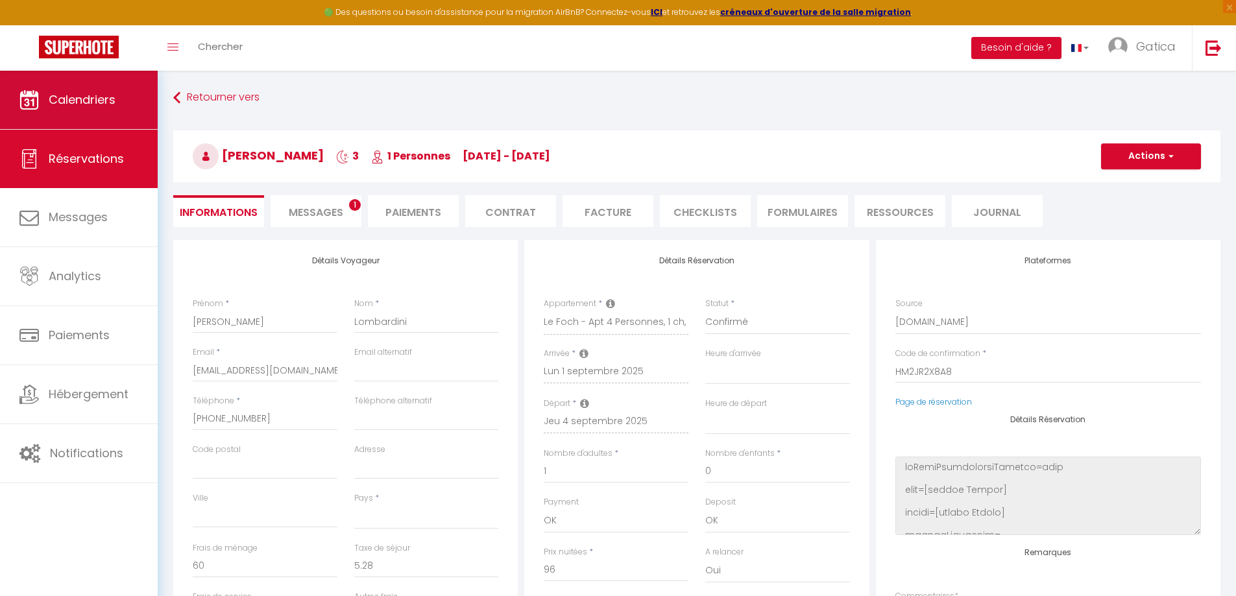
select select
checkbox input "false"
click at [75, 102] on span "Calendriers" at bounding box center [82, 99] width 67 height 16
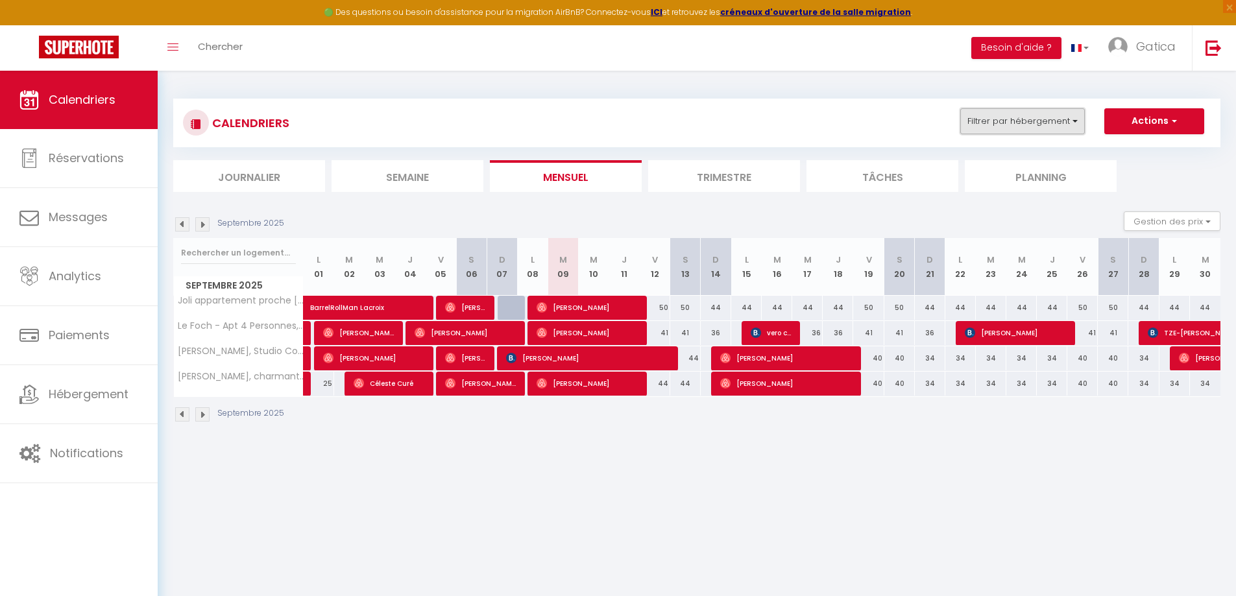
click at [1039, 123] on button "Filtrer par hébergement" at bounding box center [1022, 121] width 125 height 26
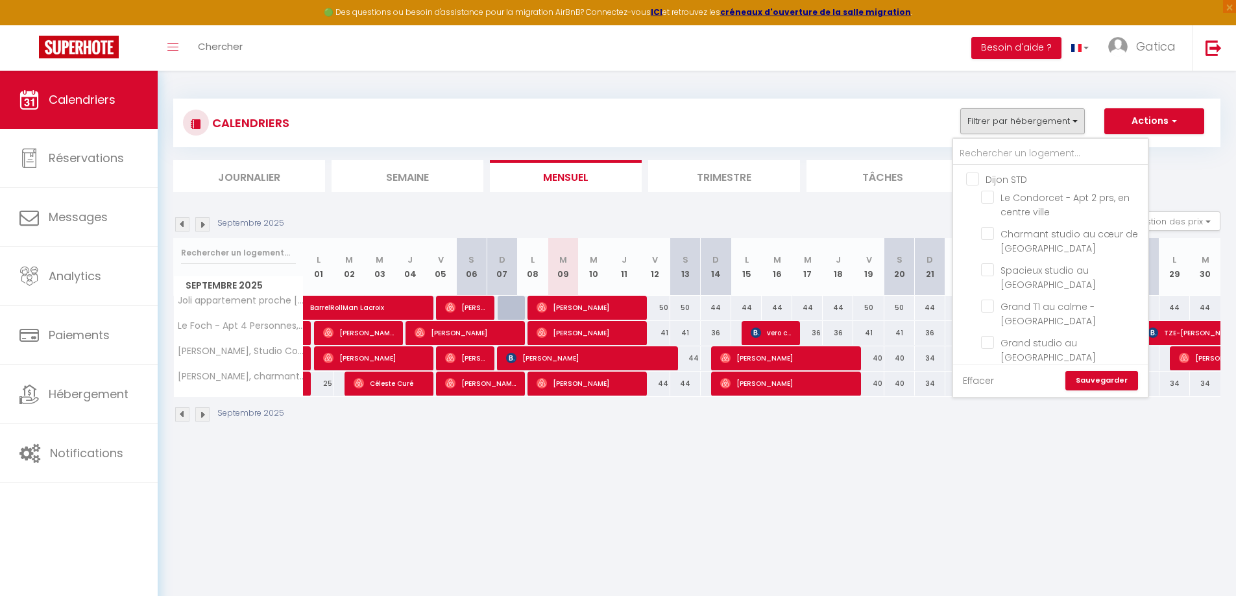
click at [988, 381] on link "Effacer" at bounding box center [978, 381] width 31 height 14
checkbox input "false"
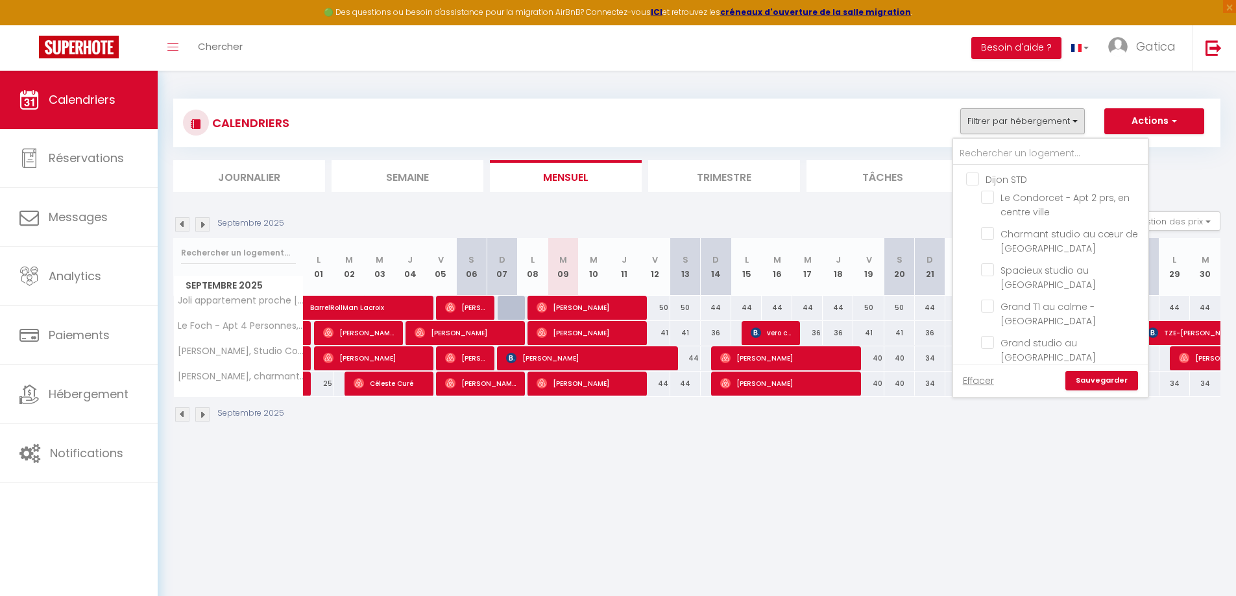
checkbox input "false"
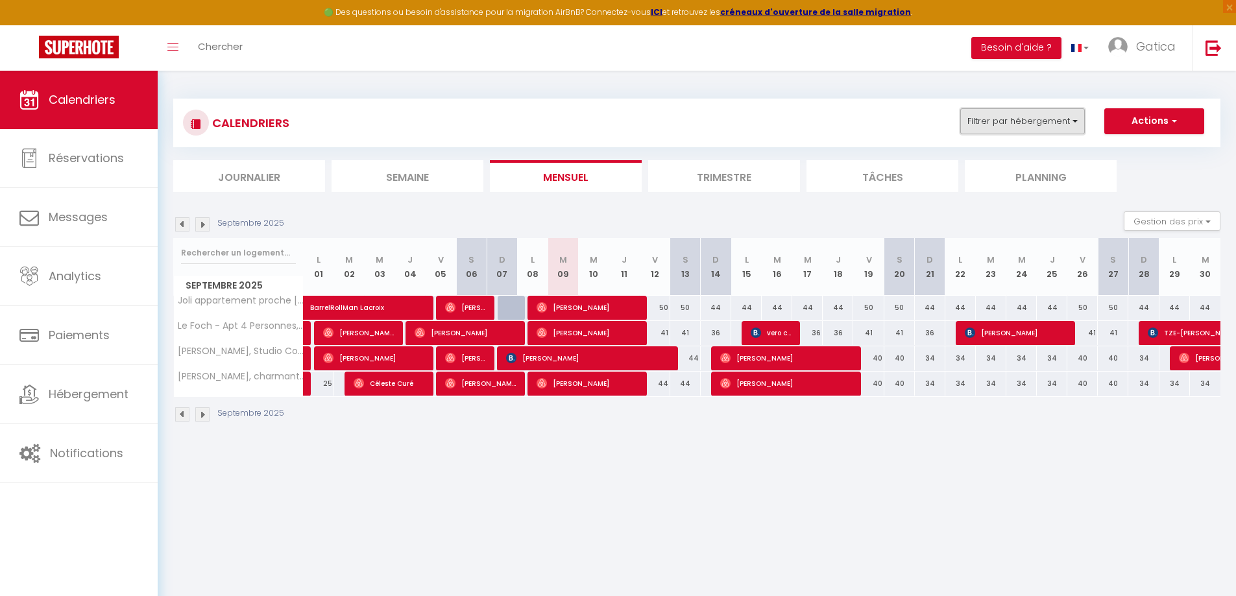
click at [1035, 117] on button "Filtrer par hébergement" at bounding box center [1022, 121] width 125 height 26
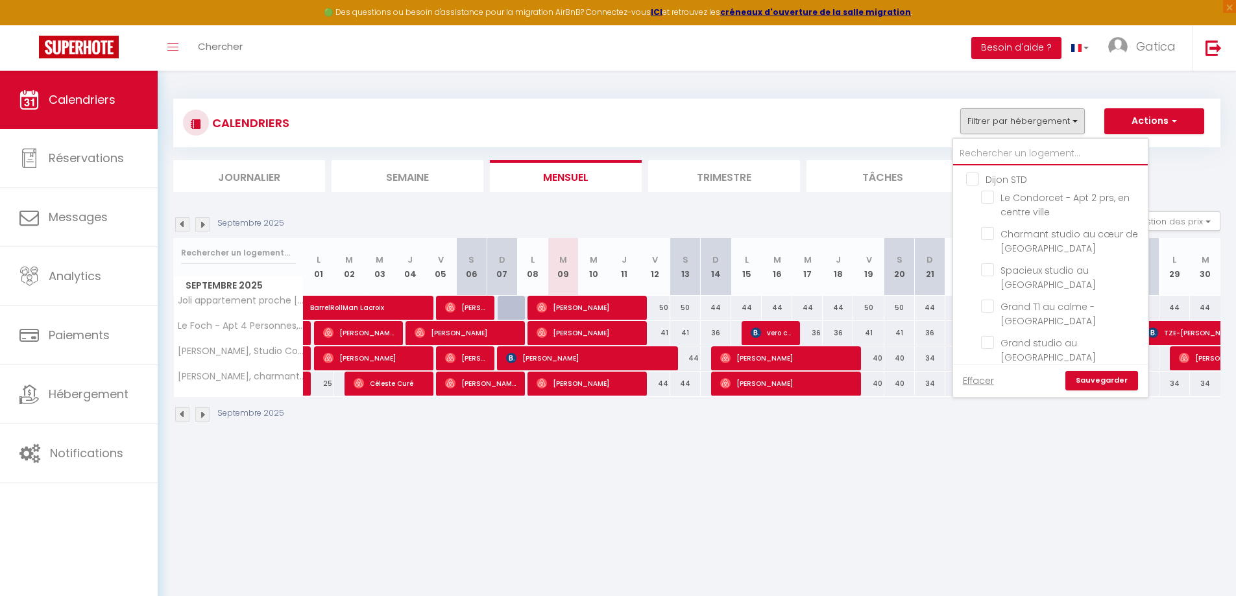
click at [1024, 147] on input "text" at bounding box center [1050, 153] width 195 height 23
click at [991, 239] on input "Le Perdrix 2 - Studio 2 prs, proche centre ville" at bounding box center [1062, 233] width 162 height 13
click at [1126, 379] on link "Sauvegarder" at bounding box center [1101, 380] width 73 height 19
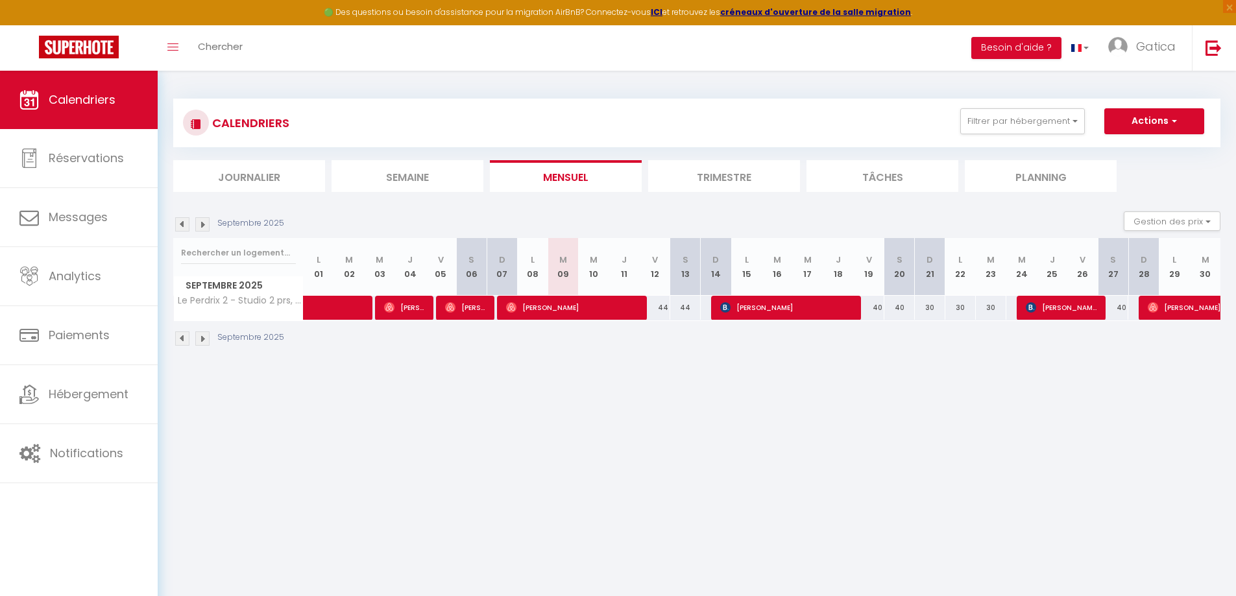
click at [187, 222] on img at bounding box center [182, 224] width 14 height 14
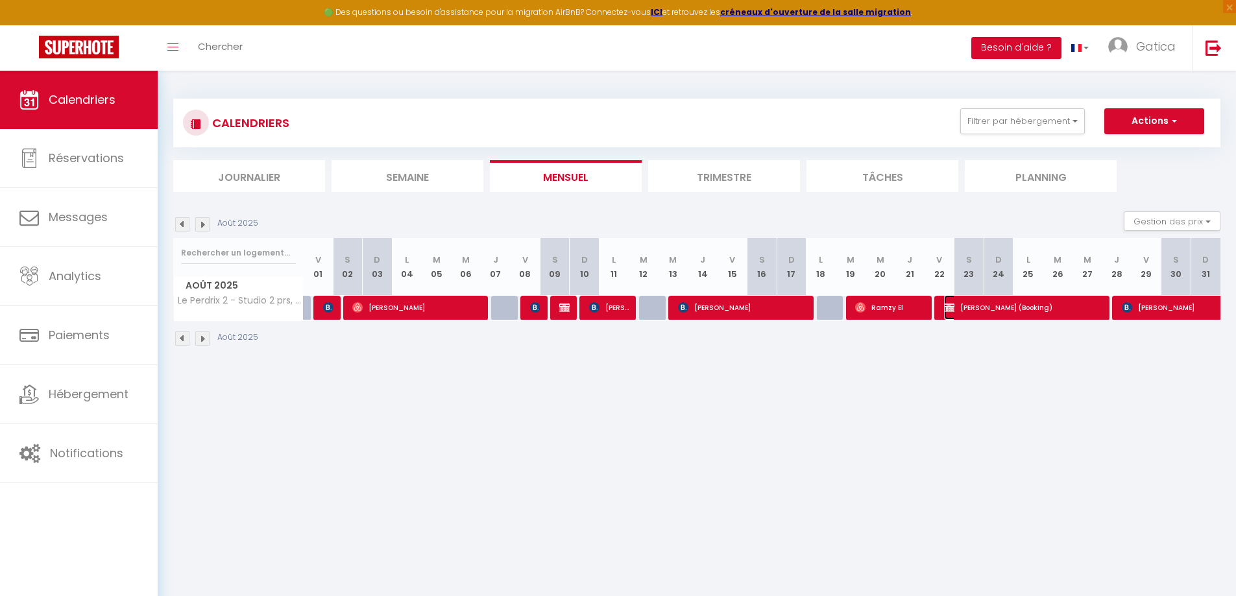
click at [974, 307] on span "[PERSON_NAME] (Booking)" at bounding box center [1023, 307] width 159 height 25
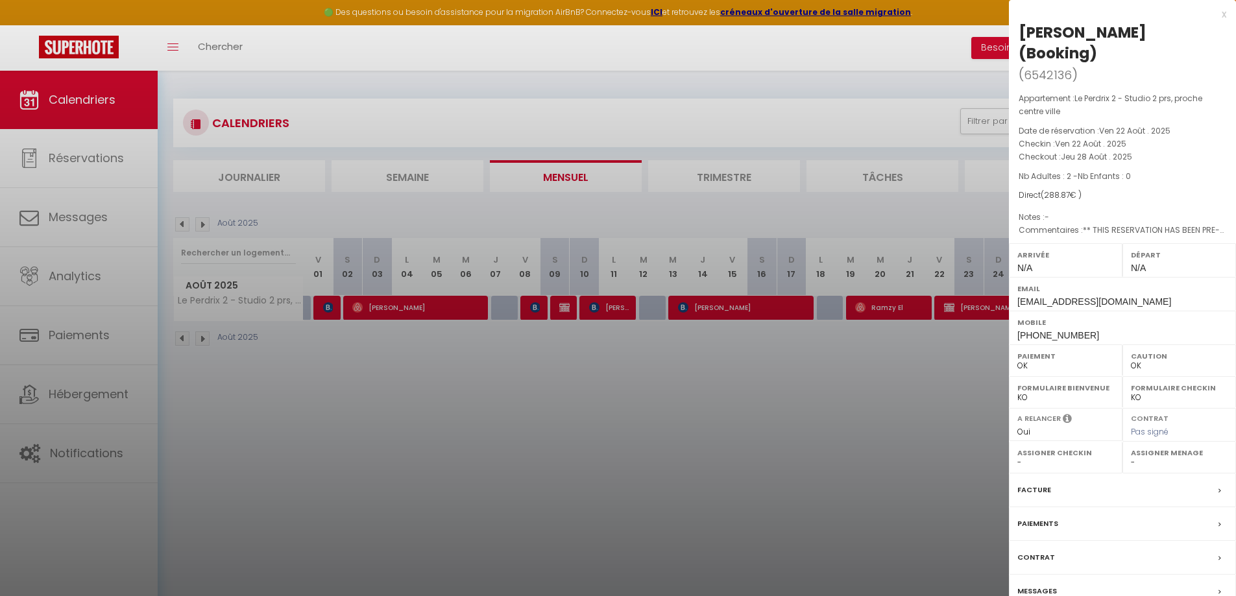
drag, startPoint x: 1198, startPoint y: 31, endPoint x: 1021, endPoint y: 34, distance: 177.1
click at [1021, 34] on div "[PERSON_NAME] (Booking)" at bounding box center [1122, 43] width 208 height 42
copy div "Snezhana Dzholokhava"
